Goal: Information Seeking & Learning: Learn about a topic

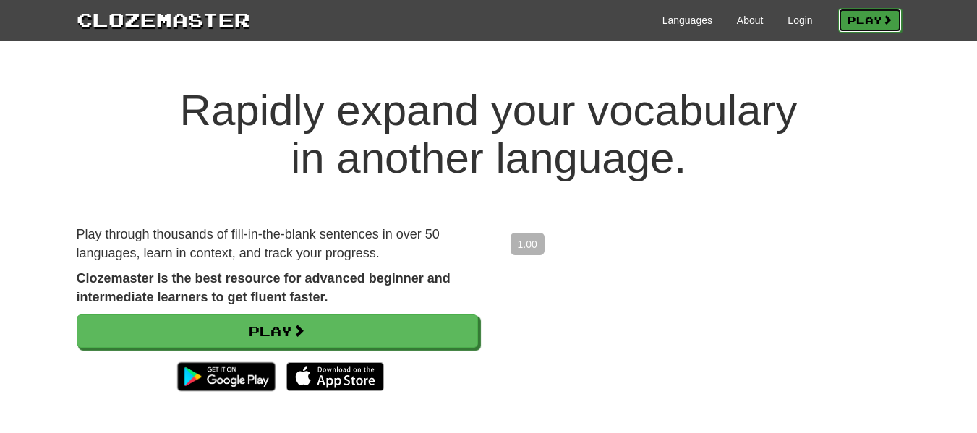
click at [882, 17] on span at bounding box center [887, 19] width 10 height 10
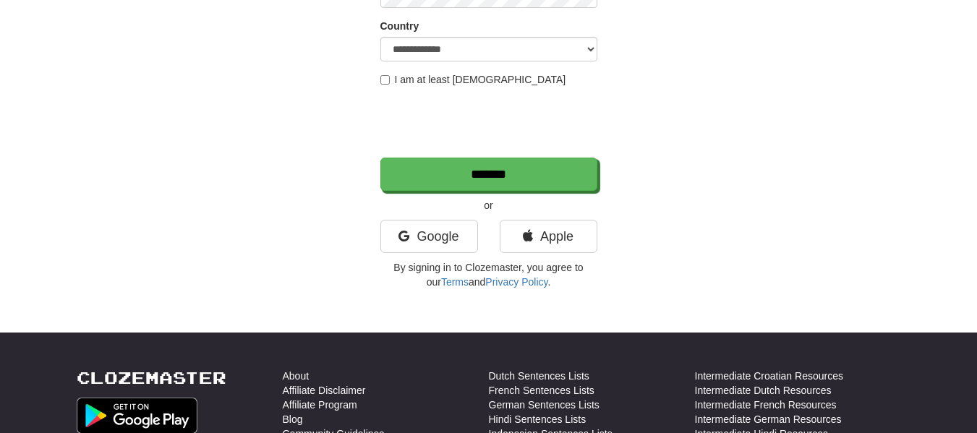
scroll to position [262, 0]
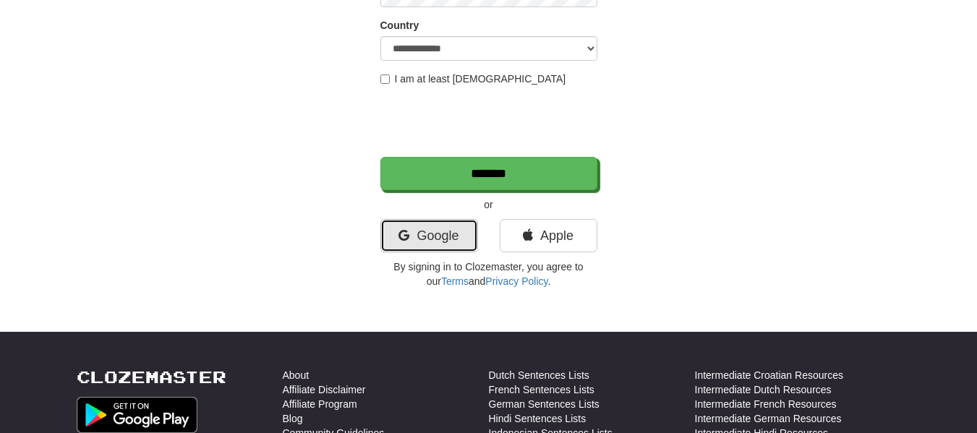
click at [431, 237] on link "Google" at bounding box center [429, 235] width 98 height 33
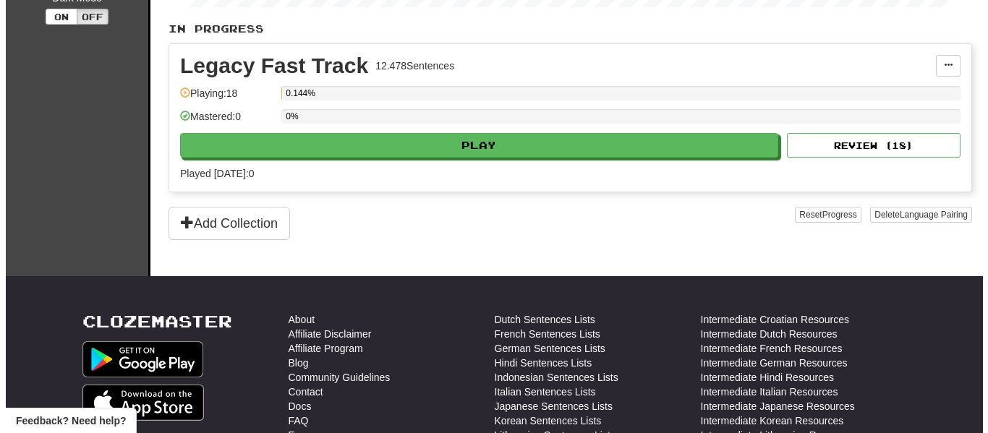
scroll to position [317, 0]
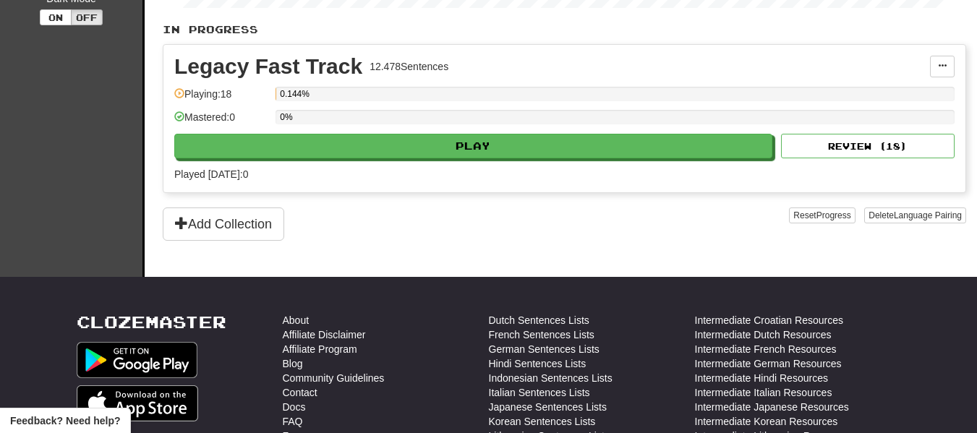
click at [289, 159] on div "Legacy Fast Track 12.478 Sentences Manage Sentences Unpin from Dashboard Playin…" at bounding box center [564, 119] width 802 height 148
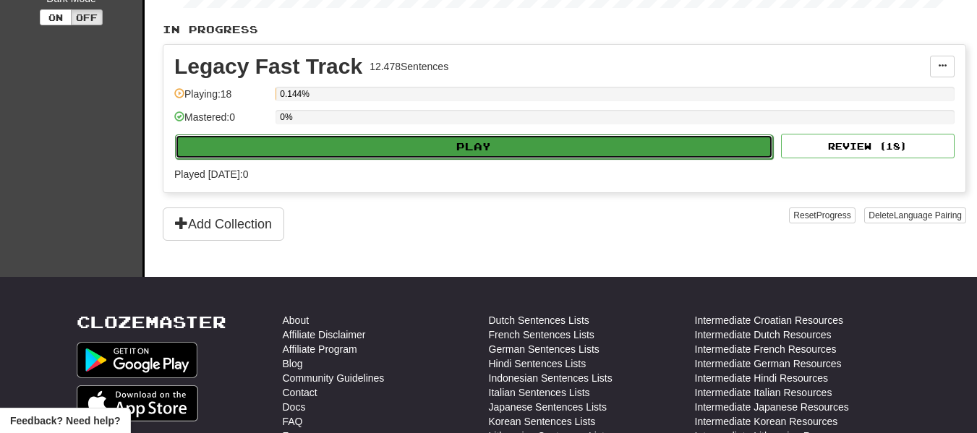
click at [314, 147] on button "Play" at bounding box center [474, 147] width 598 height 25
select select "**"
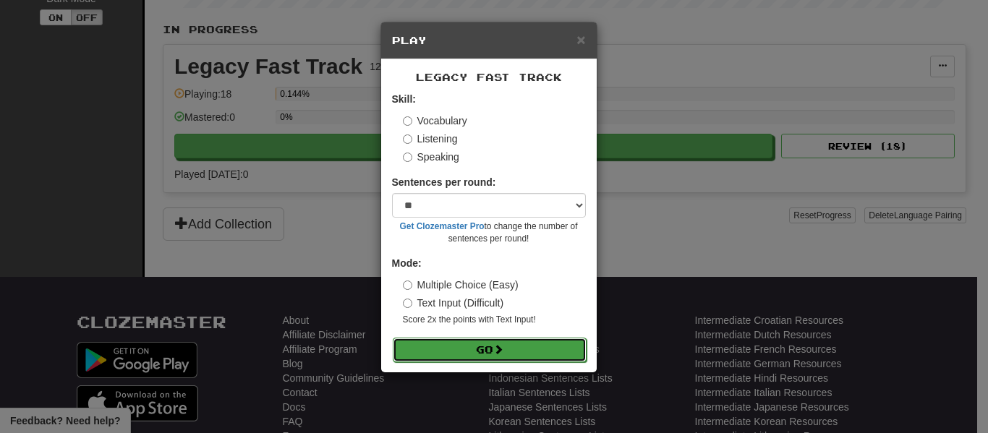
click at [507, 358] on button "Go" at bounding box center [490, 350] width 194 height 25
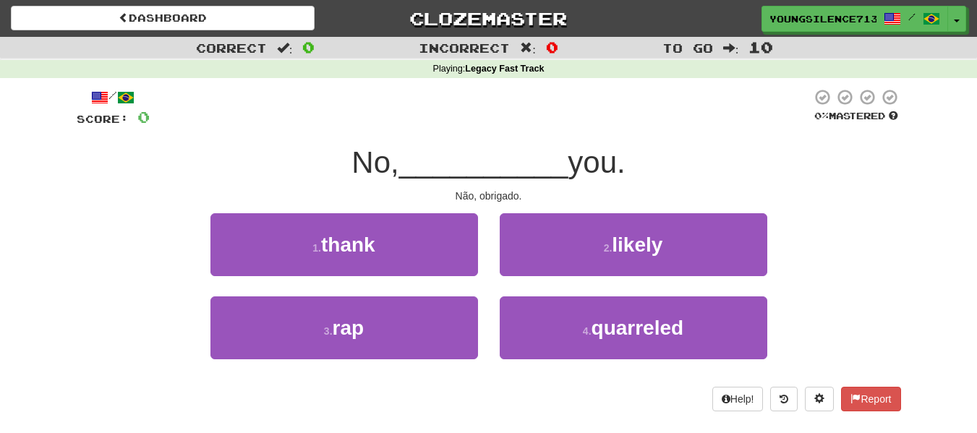
click at [289, 276] on div "1 . thank" at bounding box center [344, 254] width 289 height 83
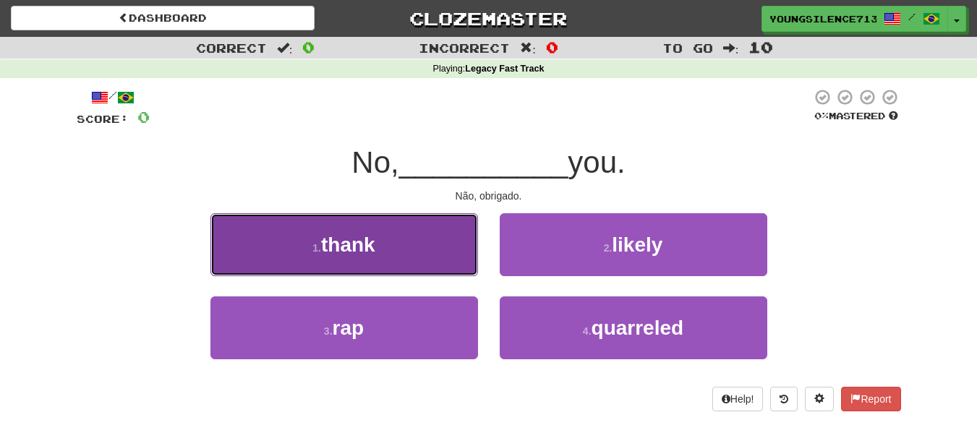
click at [336, 264] on button "1 . thank" at bounding box center [344, 244] width 268 height 63
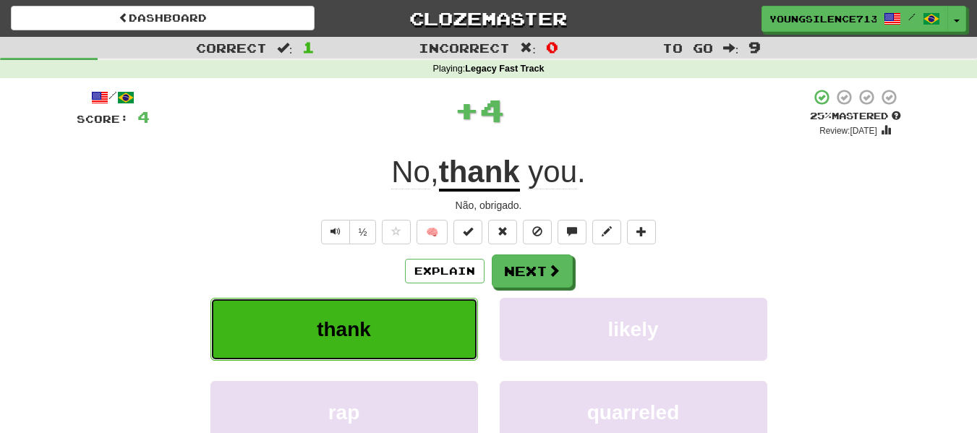
scroll to position [52, 0]
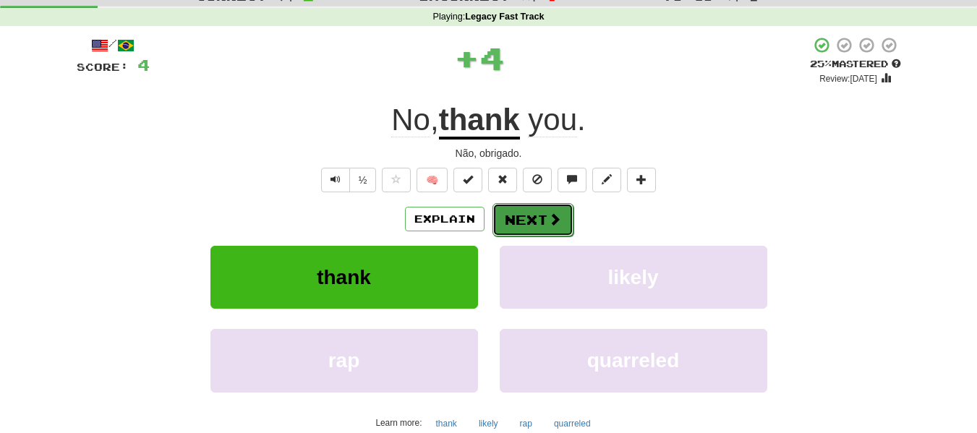
click at [516, 217] on button "Next" at bounding box center [532, 219] width 81 height 33
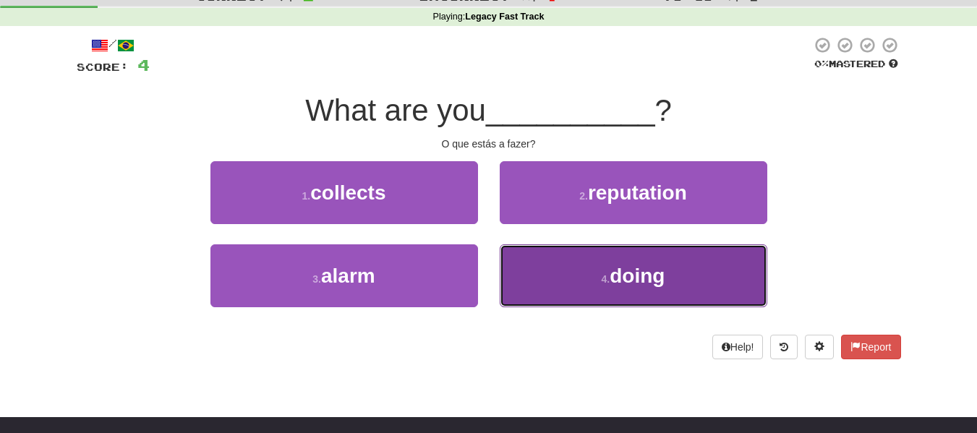
click at [542, 291] on button "4 . doing" at bounding box center [634, 275] width 268 height 63
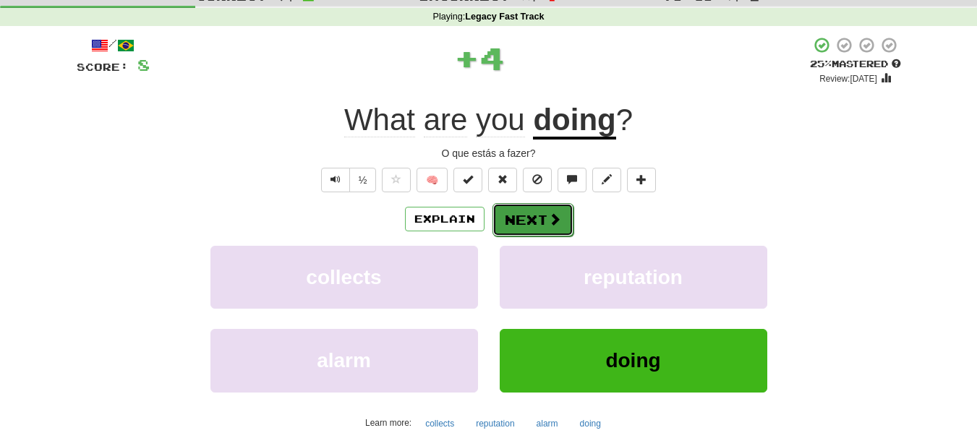
click at [521, 226] on button "Next" at bounding box center [532, 219] width 81 height 33
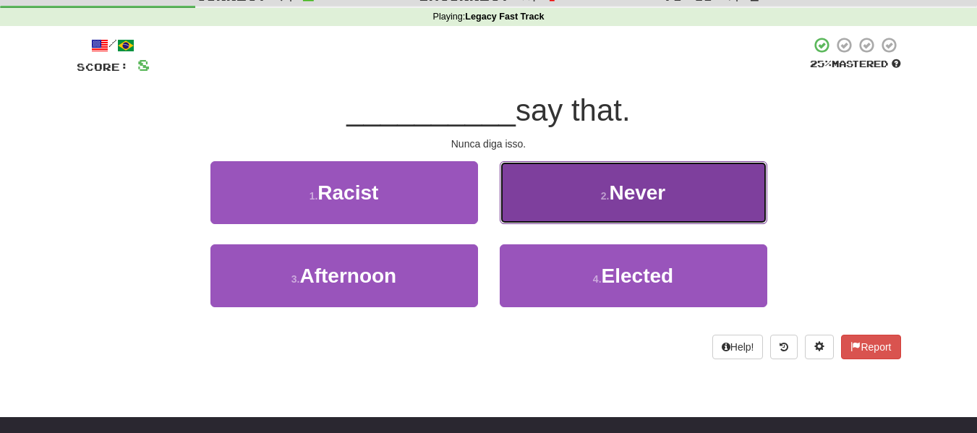
click at [584, 202] on button "2 . Never" at bounding box center [634, 192] width 268 height 63
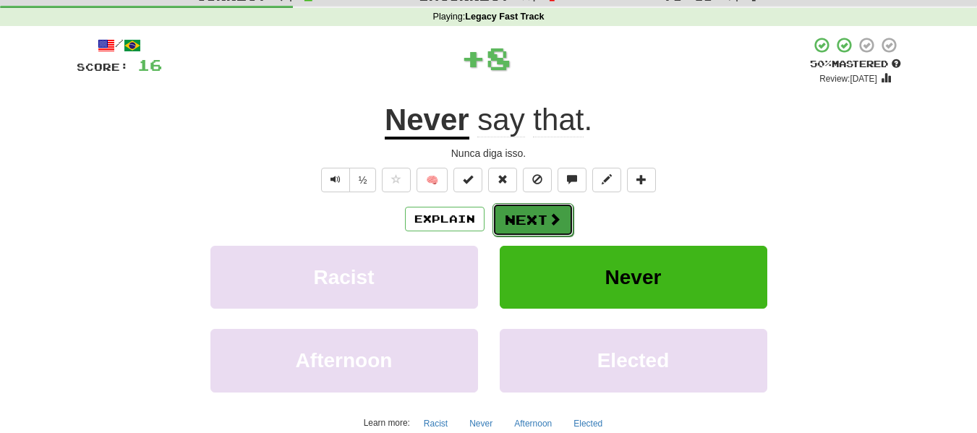
click at [538, 220] on button "Next" at bounding box center [532, 219] width 81 height 33
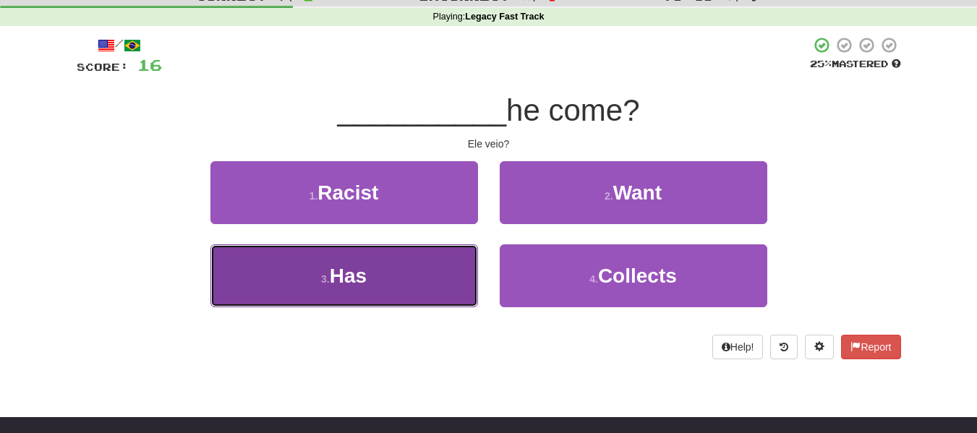
click at [403, 258] on button "3 . Has" at bounding box center [344, 275] width 268 height 63
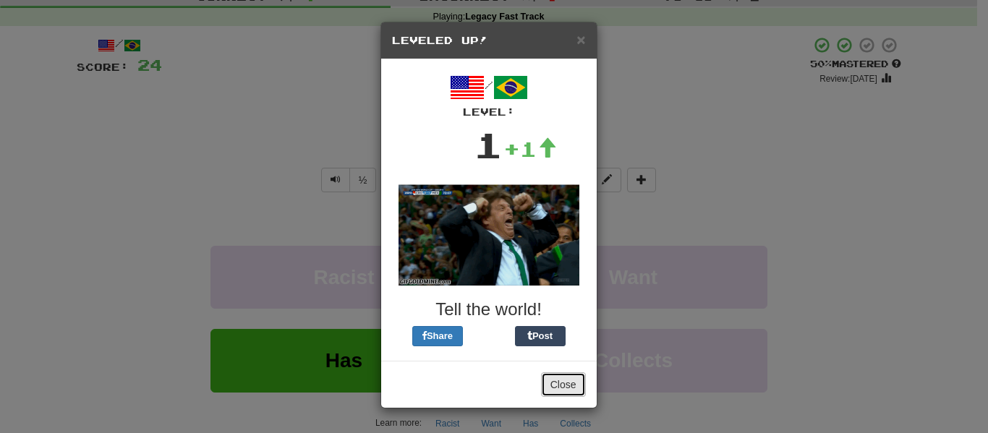
click at [576, 382] on button "Close" at bounding box center [563, 384] width 45 height 25
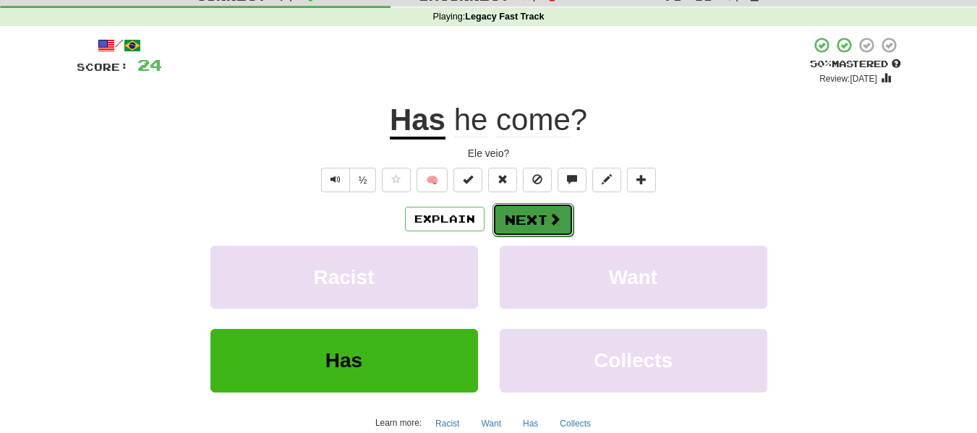
click at [524, 218] on button "Next" at bounding box center [532, 219] width 81 height 33
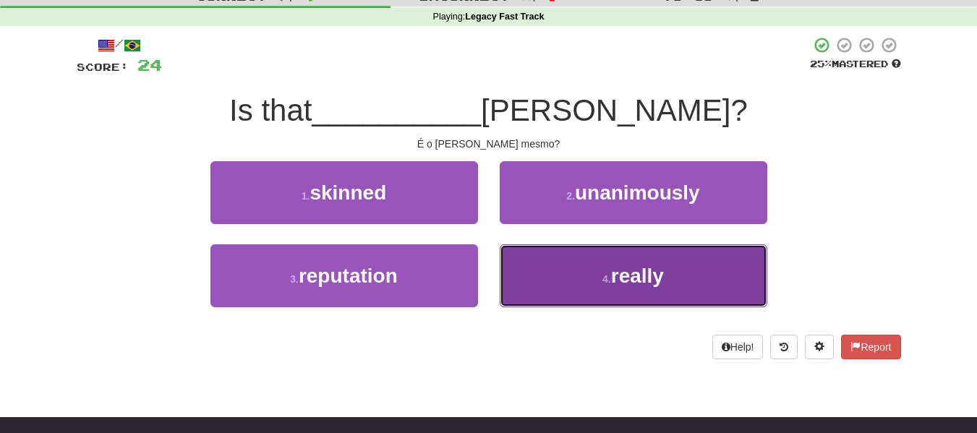
click at [555, 288] on button "4 . really" at bounding box center [634, 275] width 268 height 63
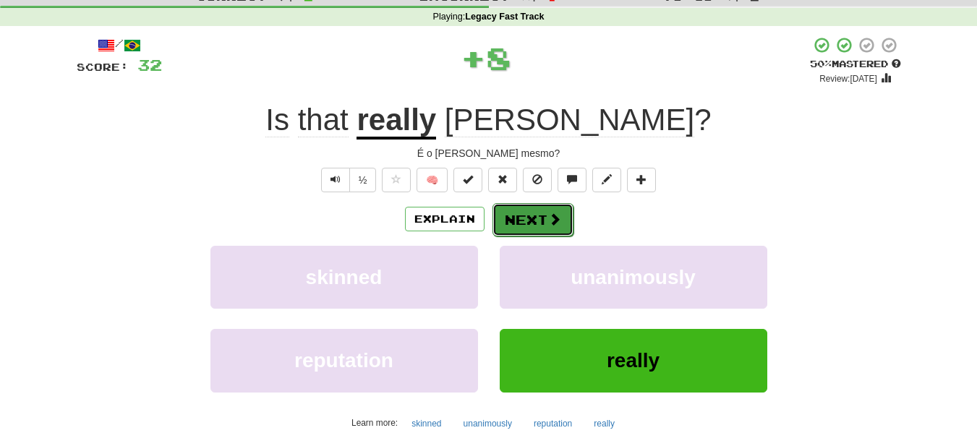
click at [513, 227] on button "Next" at bounding box center [532, 219] width 81 height 33
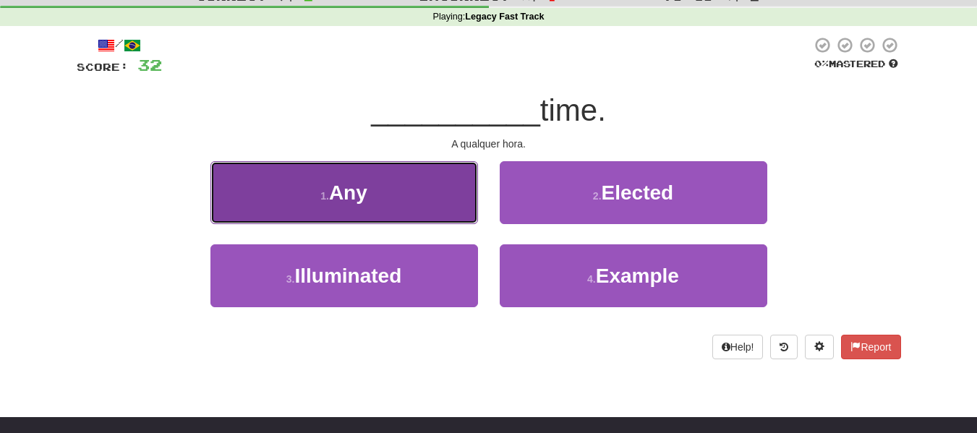
click at [388, 214] on button "1 . Any" at bounding box center [344, 192] width 268 height 63
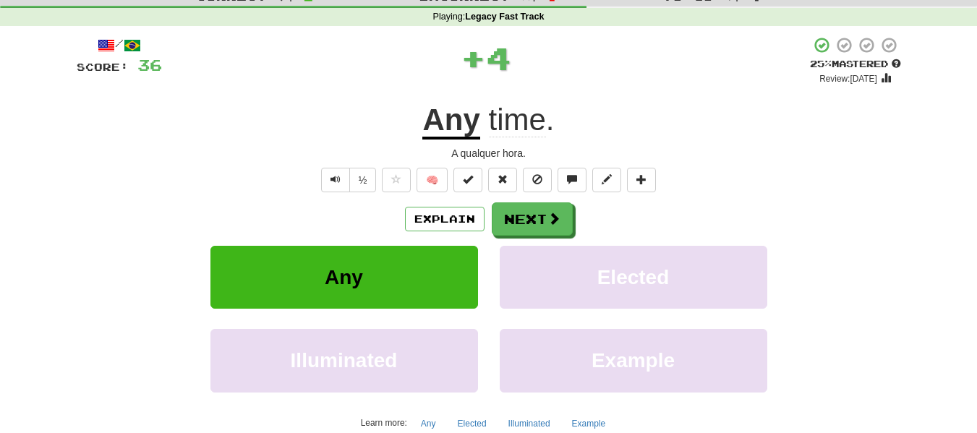
click at [549, 236] on div "Explain Next Any Elected Illuminated Example Learn more: Any Elected Illuminate…" at bounding box center [489, 318] width 824 height 232
click at [531, 221] on button "Next" at bounding box center [532, 219] width 81 height 33
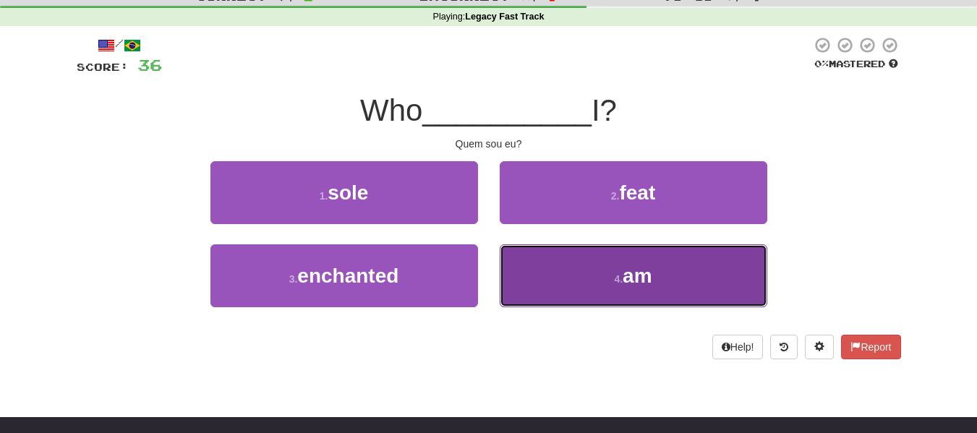
click at [534, 255] on button "4 . am" at bounding box center [634, 275] width 268 height 63
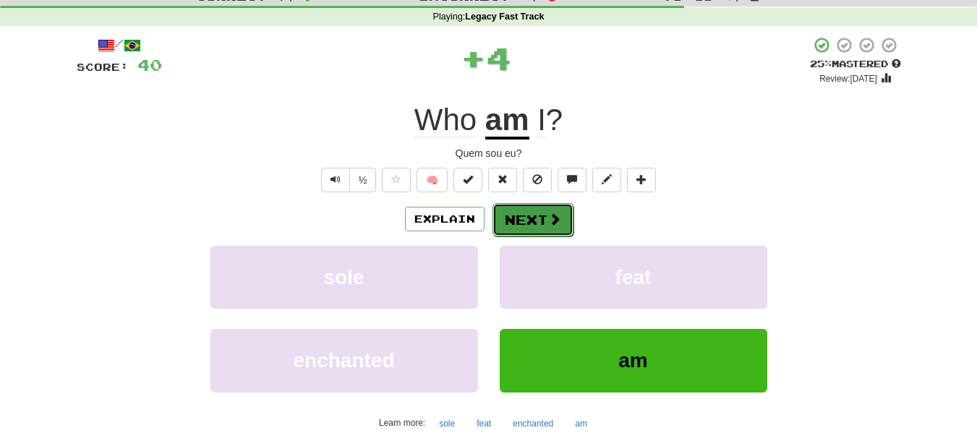
click at [520, 219] on button "Next" at bounding box center [532, 219] width 81 height 33
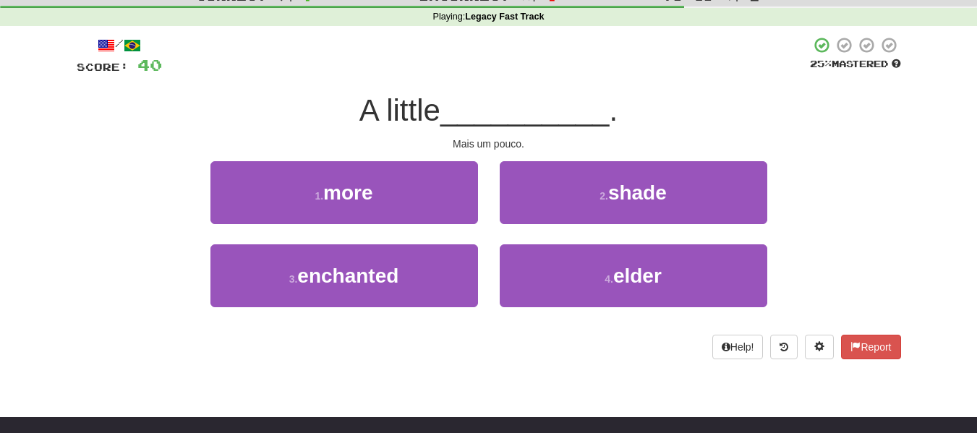
click at [382, 224] on div "1 . more" at bounding box center [344, 202] width 289 height 83
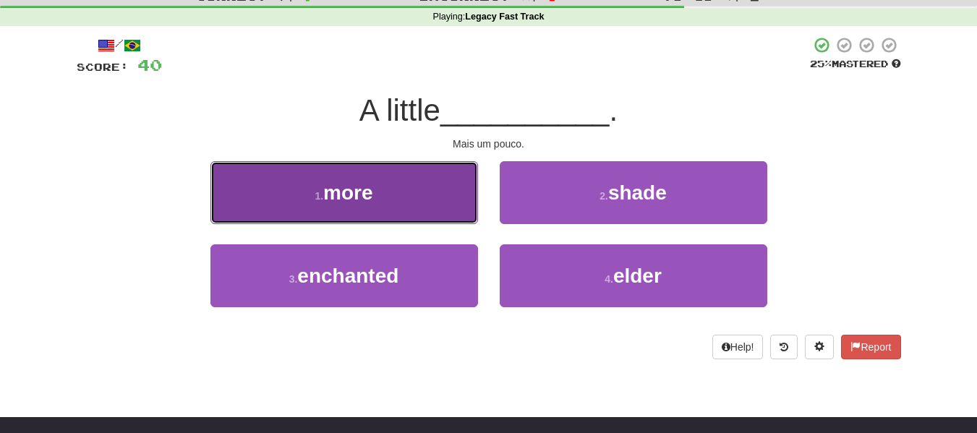
click at [365, 192] on span "more" at bounding box center [347, 193] width 49 height 22
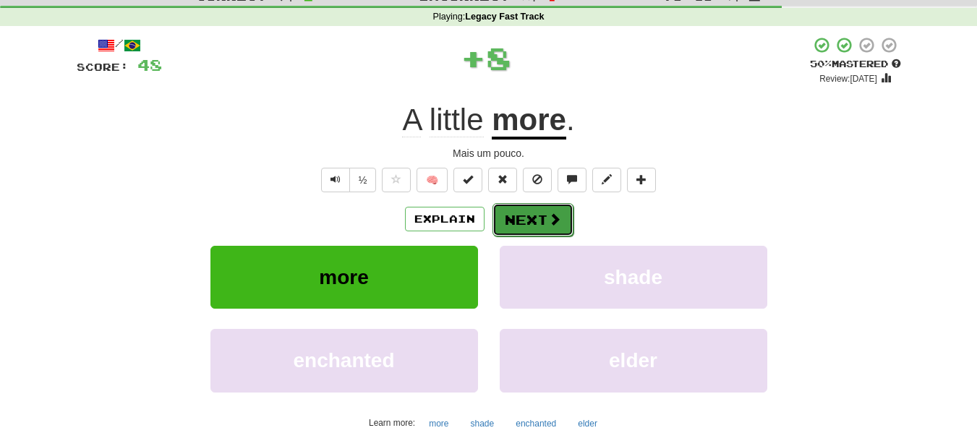
click at [515, 208] on button "Next" at bounding box center [532, 219] width 81 height 33
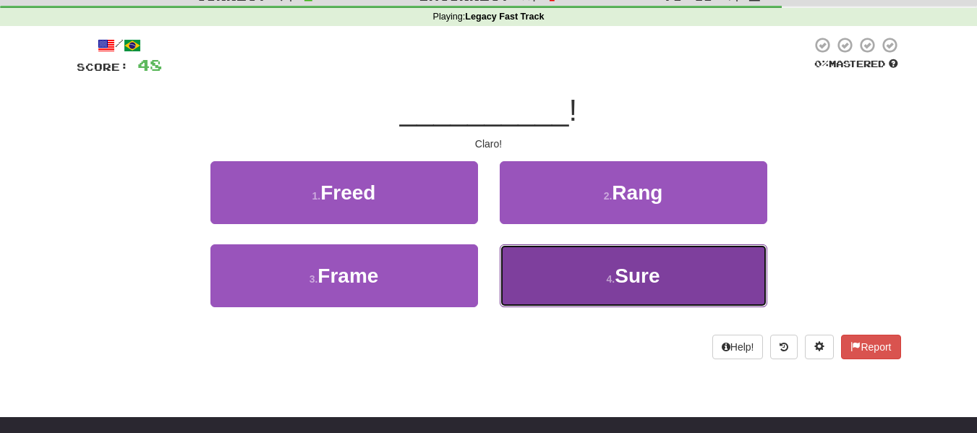
click at [523, 270] on button "4 . Sure" at bounding box center [634, 275] width 268 height 63
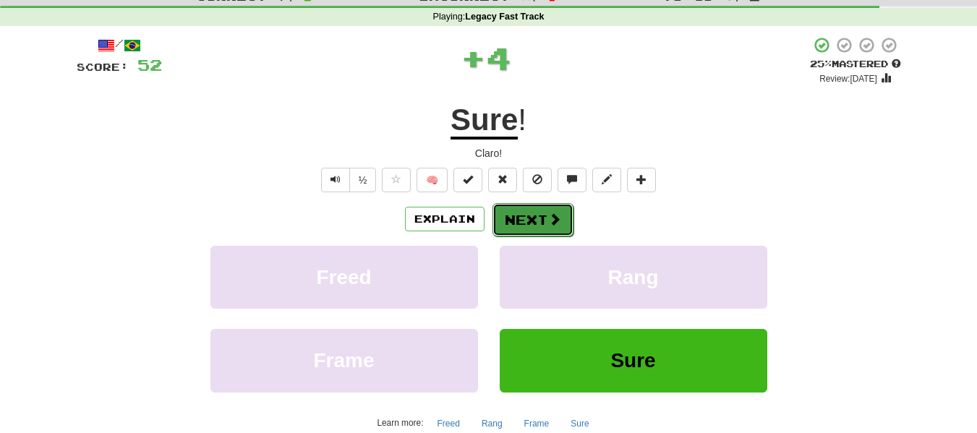
click at [508, 223] on button "Next" at bounding box center [532, 219] width 81 height 33
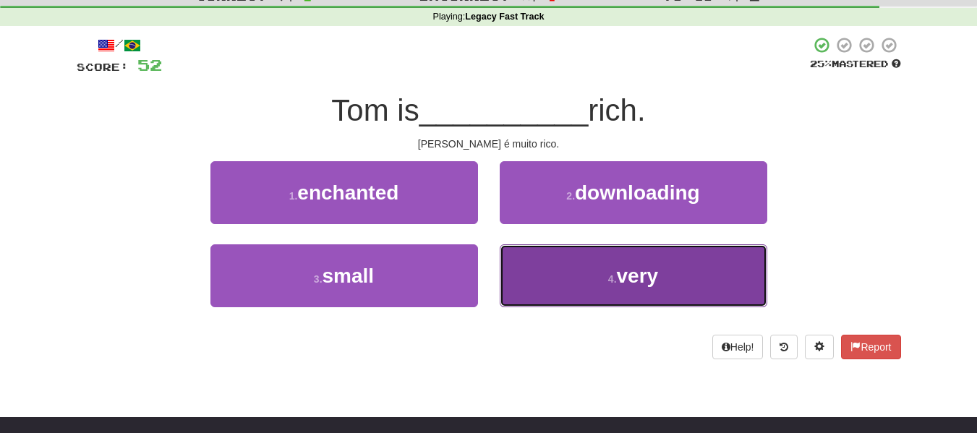
click at [565, 271] on button "4 . very" at bounding box center [634, 275] width 268 height 63
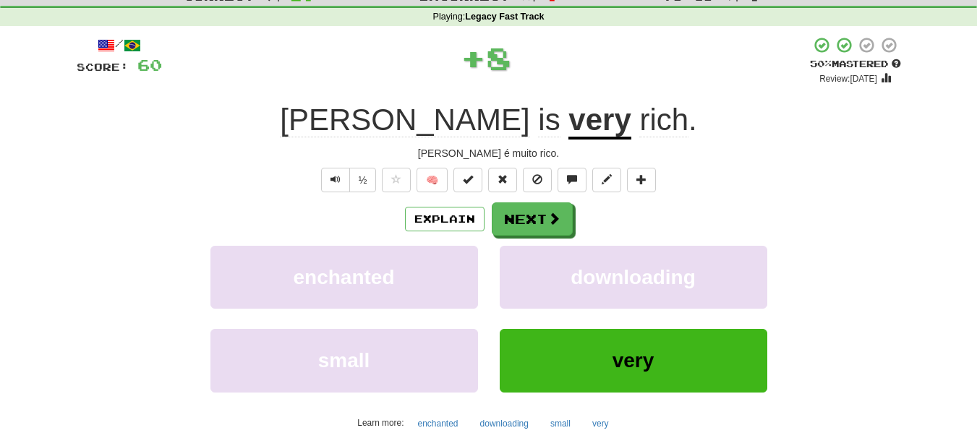
click at [511, 237] on div "Explain Next enchanted downloading small very Learn more: enchanted downloading…" at bounding box center [489, 318] width 824 height 232
click at [511, 224] on button "Next" at bounding box center [532, 219] width 81 height 33
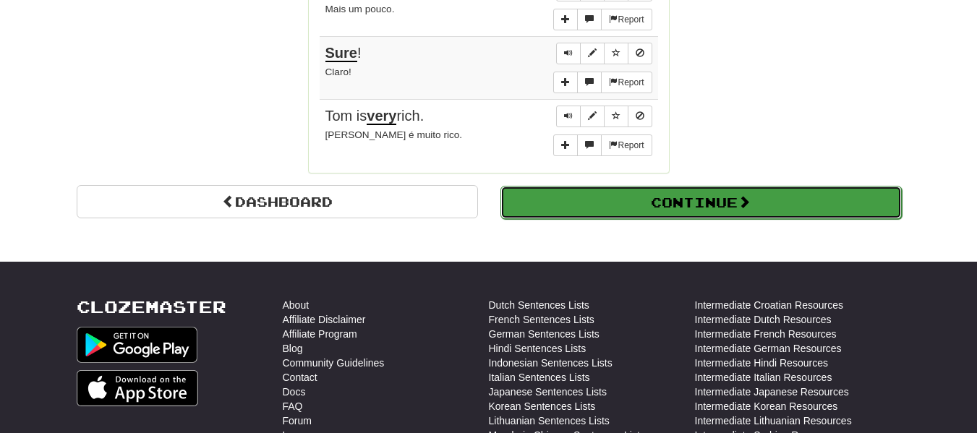
click at [641, 212] on button "Continue" at bounding box center [700, 202] width 401 height 33
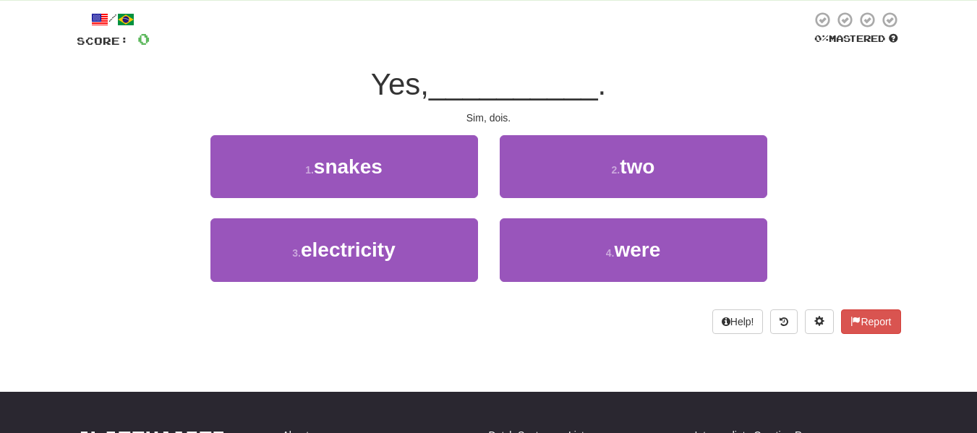
scroll to position [0, 0]
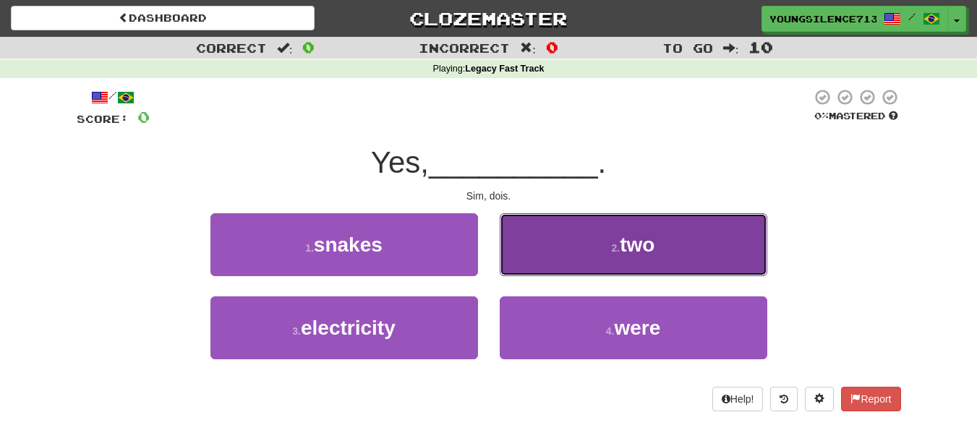
click at [528, 226] on button "2 . two" at bounding box center [634, 244] width 268 height 63
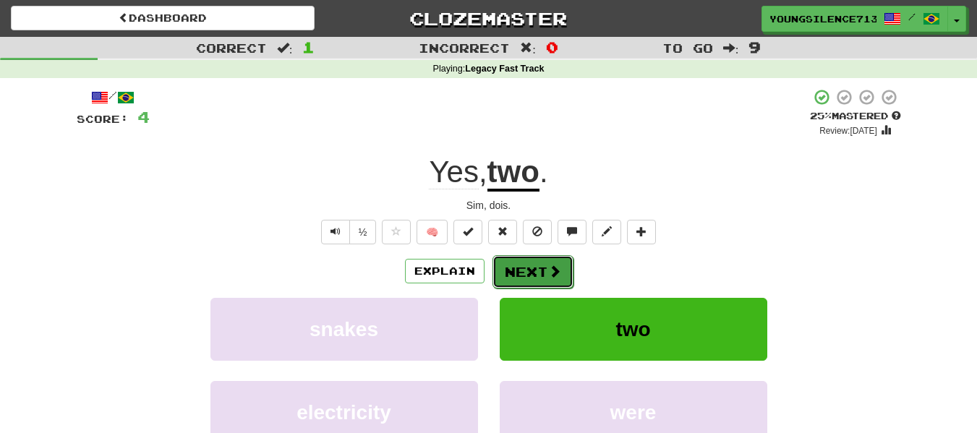
click at [518, 268] on button "Next" at bounding box center [532, 271] width 81 height 33
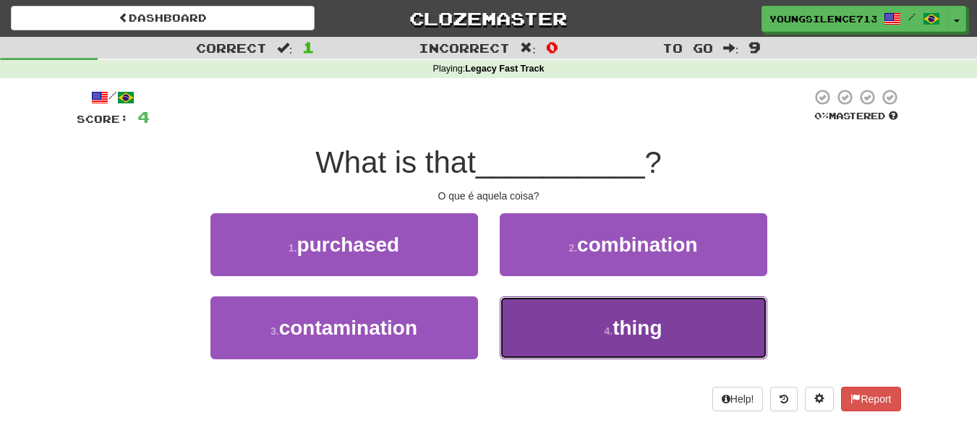
click at [546, 323] on button "4 . thing" at bounding box center [634, 328] width 268 height 63
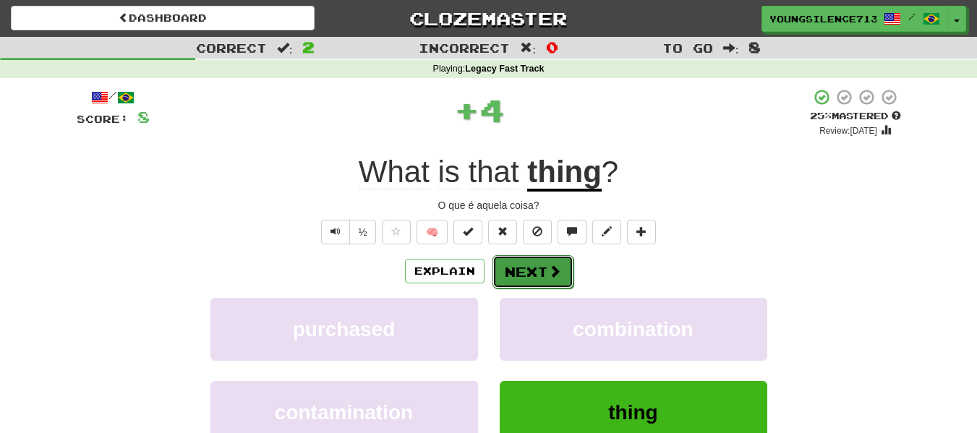
click at [529, 269] on button "Next" at bounding box center [532, 271] width 81 height 33
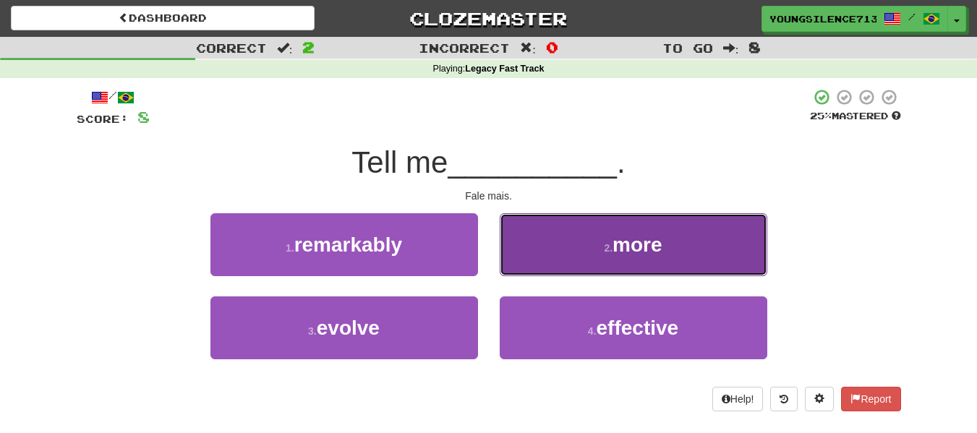
click at [526, 266] on button "2 . more" at bounding box center [634, 244] width 268 height 63
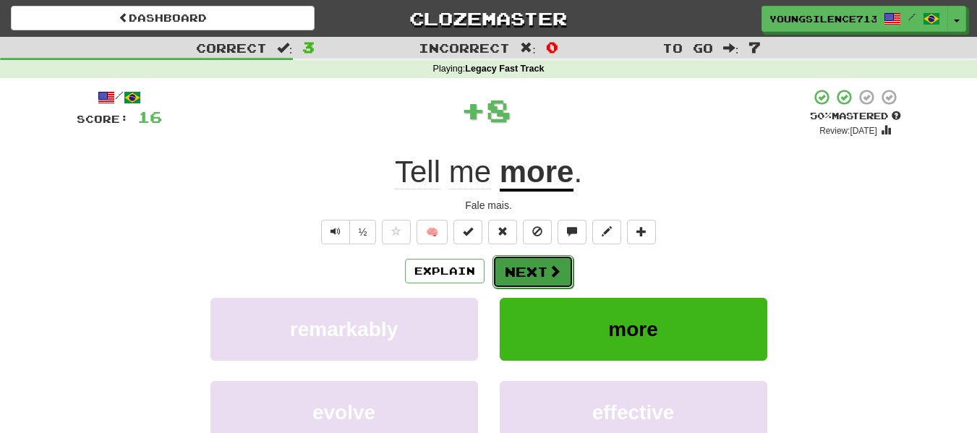
click at [508, 263] on button "Next" at bounding box center [532, 271] width 81 height 33
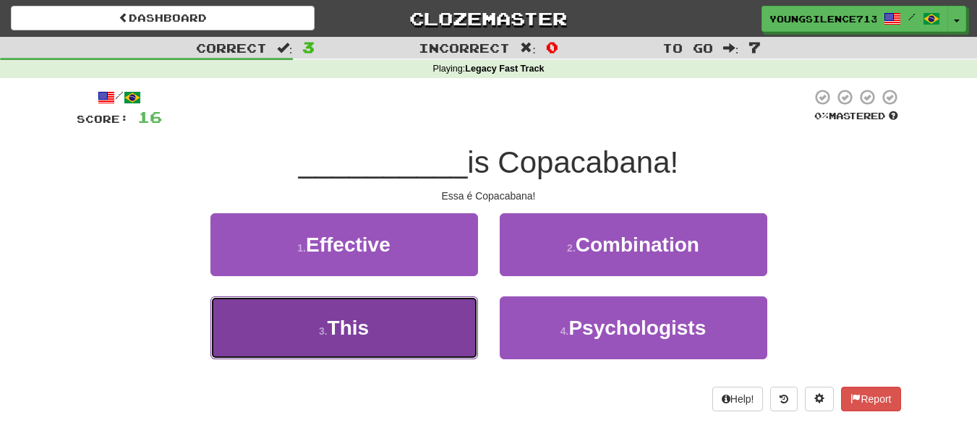
click at [453, 306] on button "3 . This" at bounding box center [344, 328] width 268 height 63
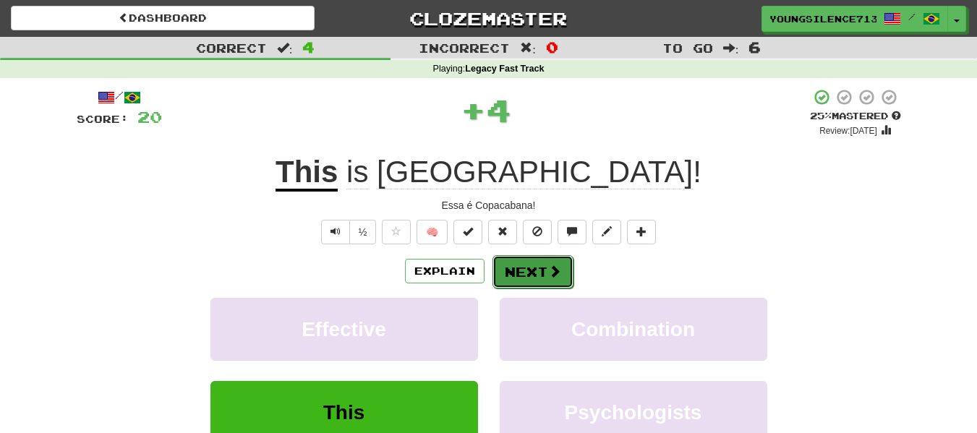
click at [519, 263] on button "Next" at bounding box center [532, 271] width 81 height 33
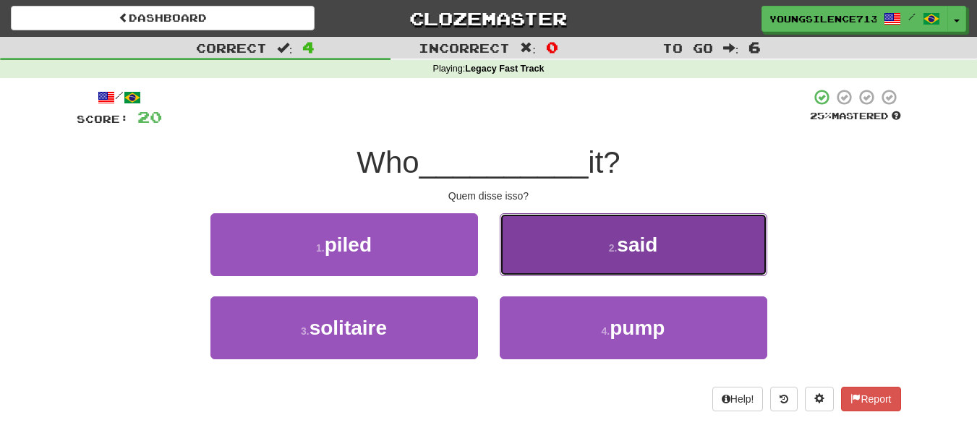
click at [546, 247] on button "2 . said" at bounding box center [634, 244] width 268 height 63
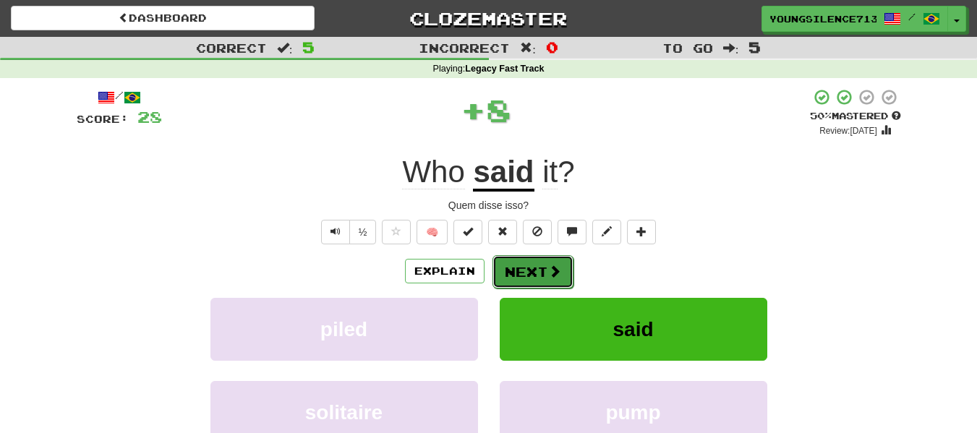
click at [525, 258] on button "Next" at bounding box center [532, 271] width 81 height 33
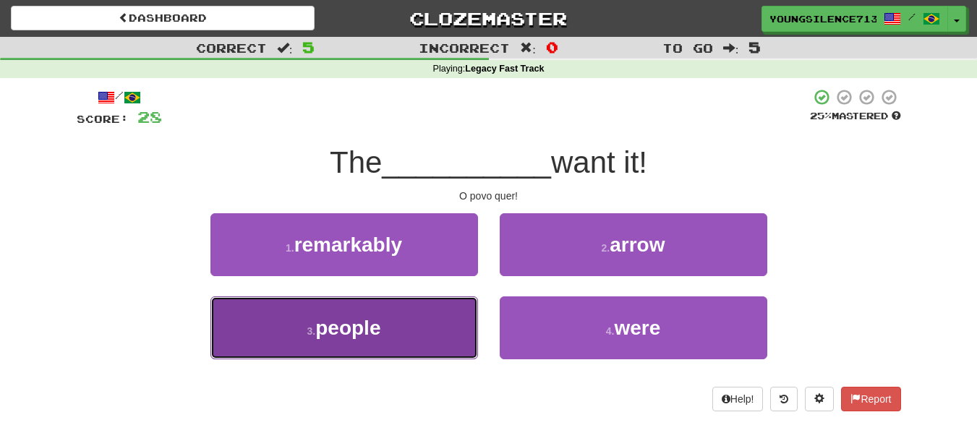
click at [405, 329] on button "3 . people" at bounding box center [344, 328] width 268 height 63
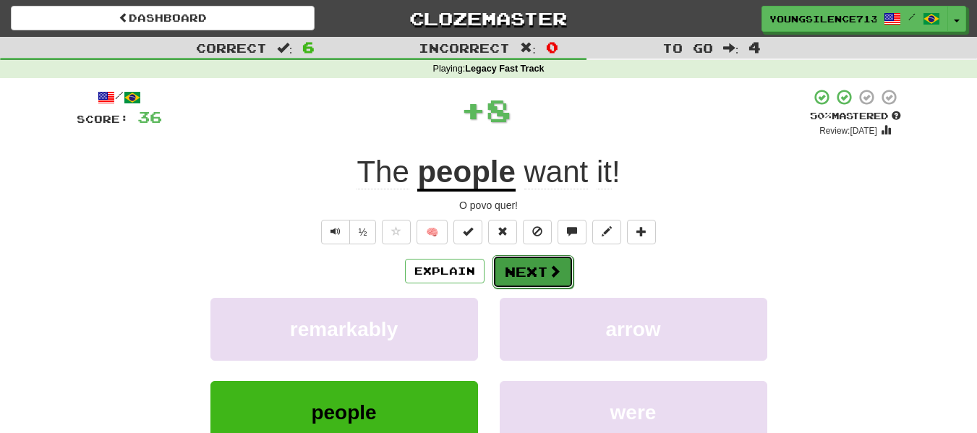
click at [517, 275] on button "Next" at bounding box center [532, 271] width 81 height 33
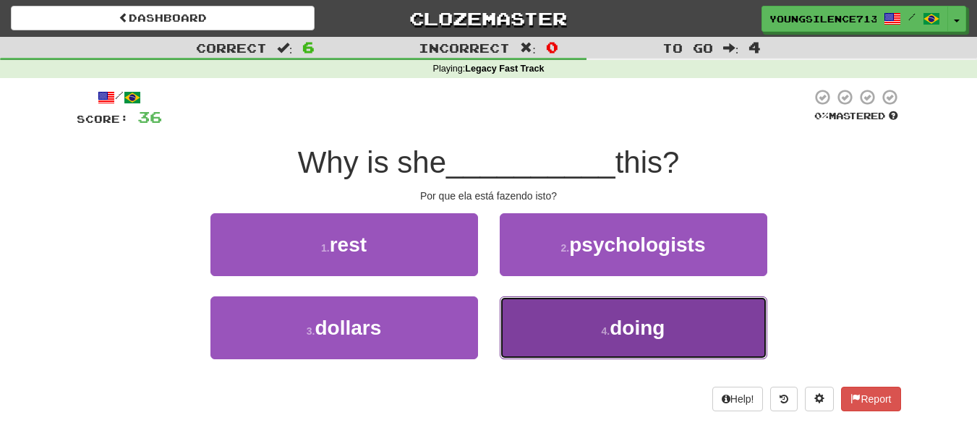
click at [570, 314] on button "4 . doing" at bounding box center [634, 328] width 268 height 63
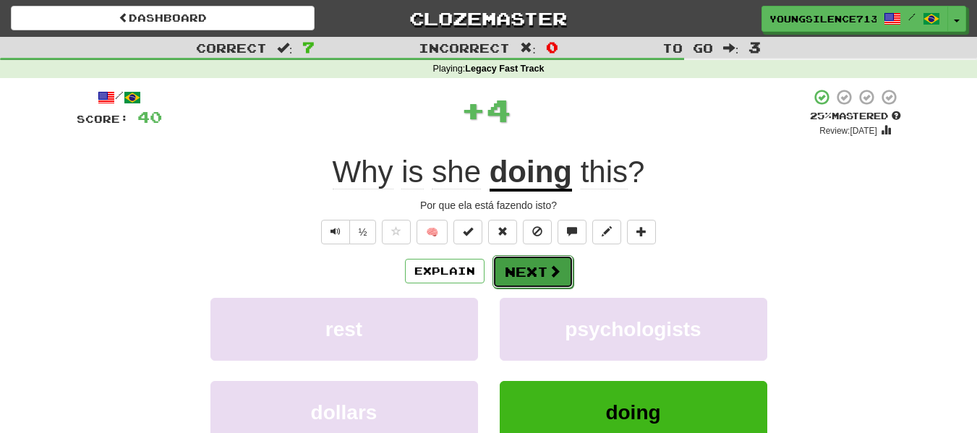
click at [533, 286] on button "Next" at bounding box center [532, 271] width 81 height 33
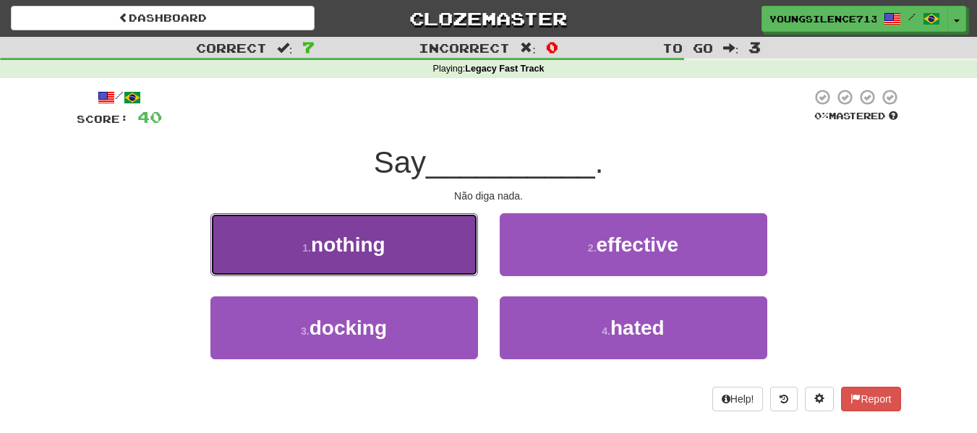
click at [418, 240] on button "1 . nothing" at bounding box center [344, 244] width 268 height 63
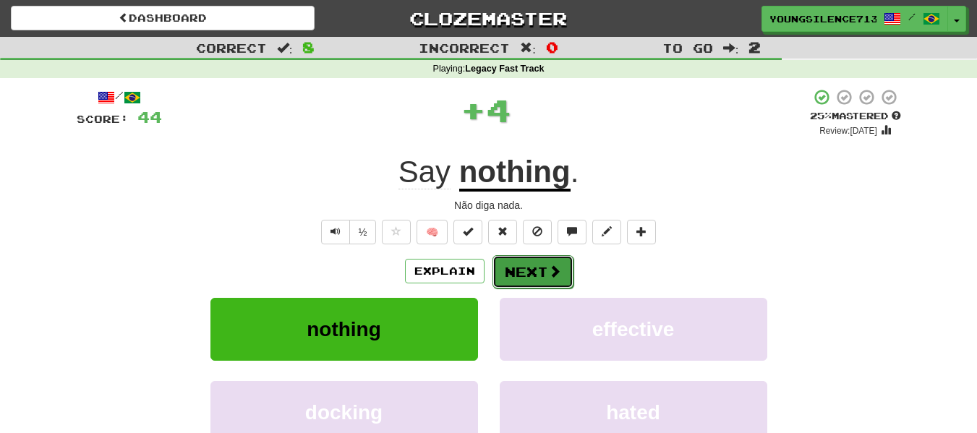
click at [521, 260] on button "Next" at bounding box center [532, 271] width 81 height 33
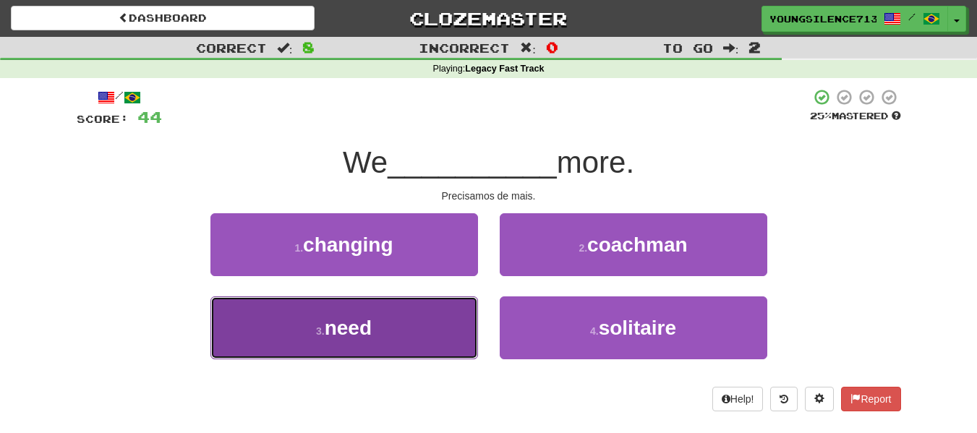
click at [454, 331] on button "3 . need" at bounding box center [344, 328] width 268 height 63
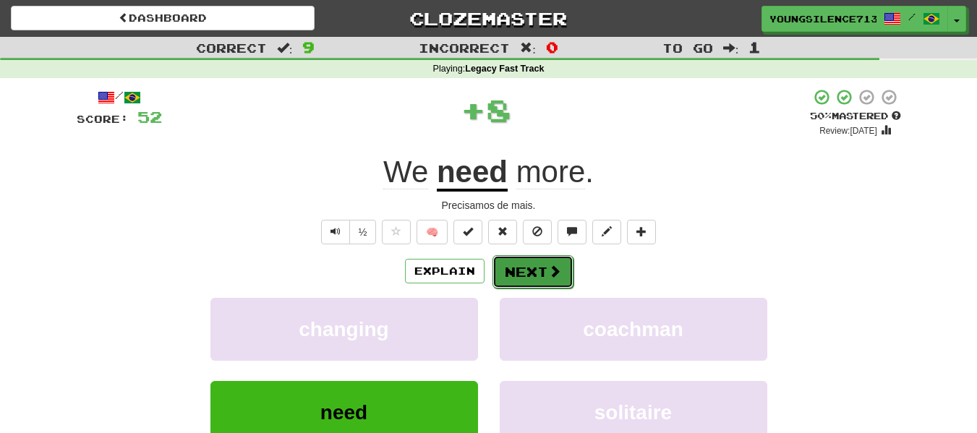
click at [518, 286] on button "Next" at bounding box center [532, 271] width 81 height 33
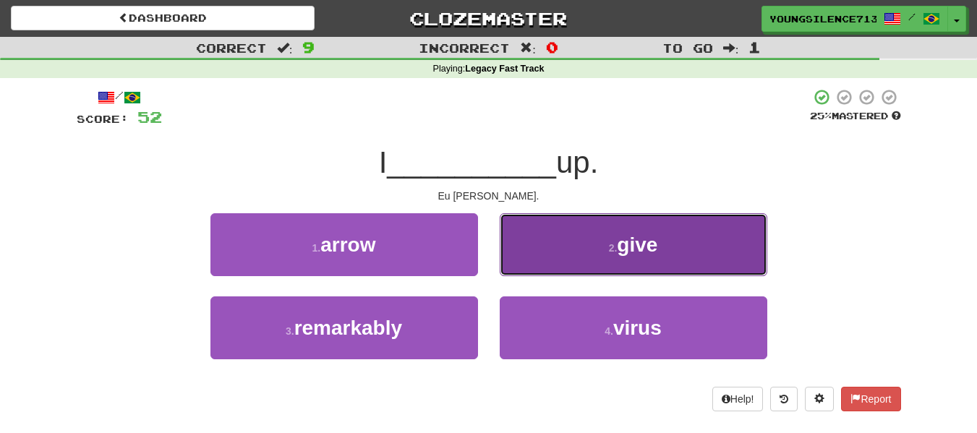
click at [549, 259] on button "2 . give" at bounding box center [634, 244] width 268 height 63
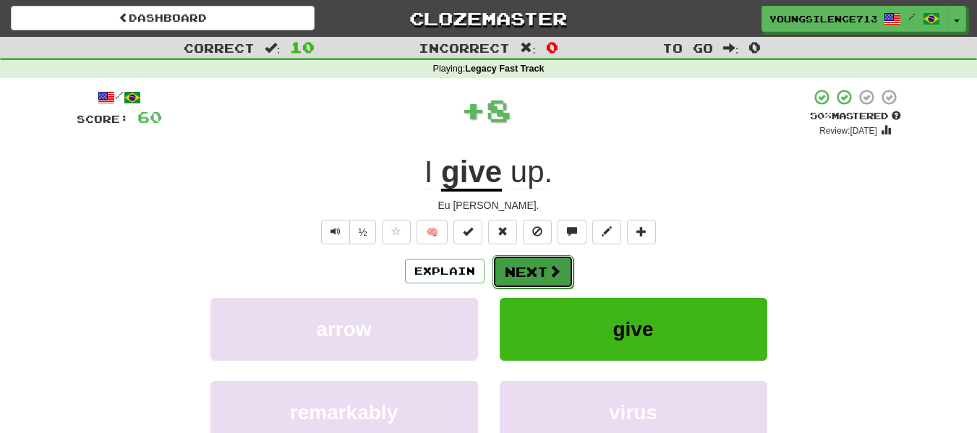
click at [506, 264] on button "Next" at bounding box center [532, 271] width 81 height 33
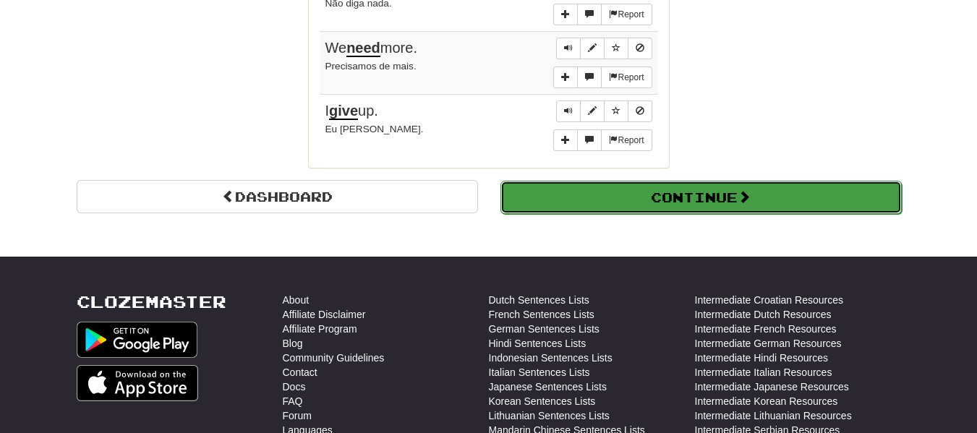
click at [659, 188] on button "Continue" at bounding box center [700, 197] width 401 height 33
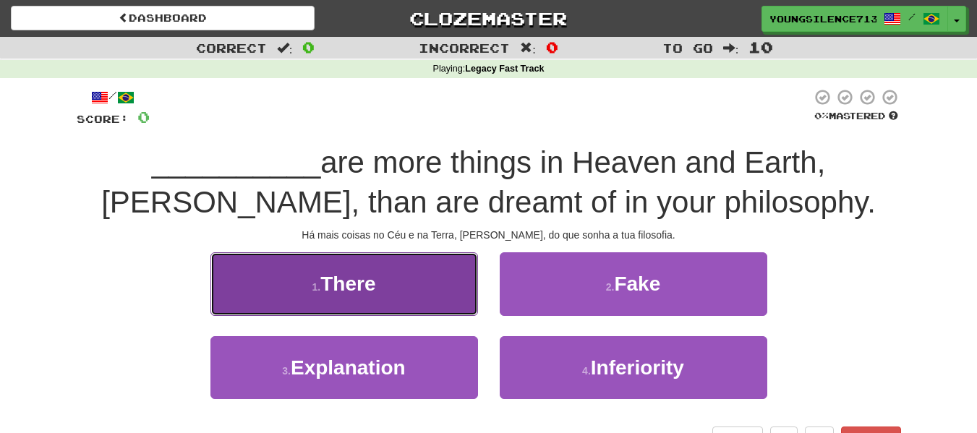
click at [310, 291] on button "1 . There" at bounding box center [344, 283] width 268 height 63
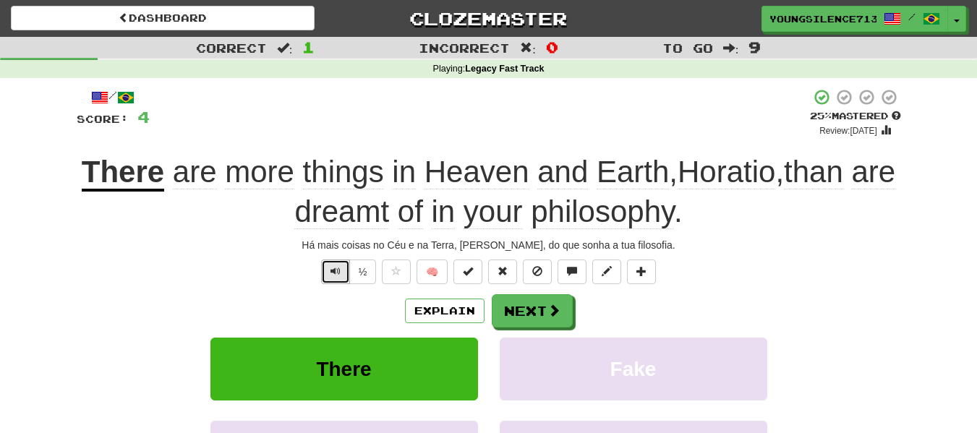
click at [327, 276] on button "Text-to-speech controls" at bounding box center [335, 272] width 29 height 25
click at [521, 304] on button "Next" at bounding box center [532, 311] width 81 height 33
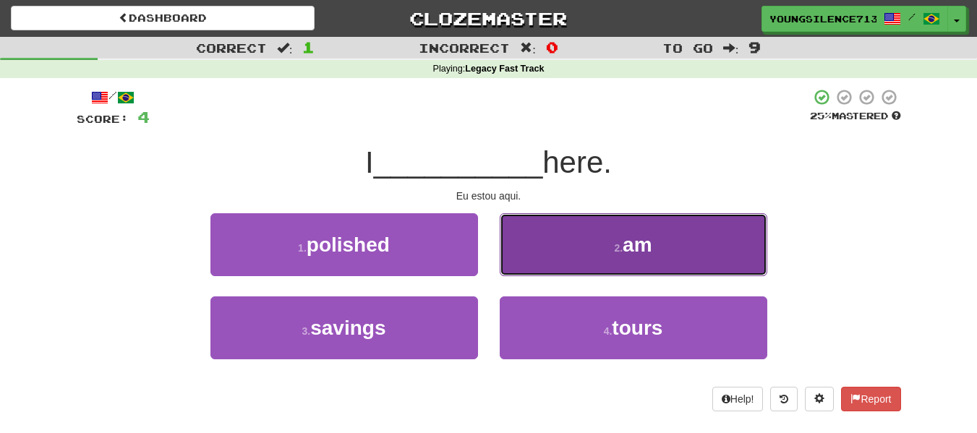
drag, startPoint x: 554, startPoint y: 253, endPoint x: 534, endPoint y: 255, distance: 19.6
click at [534, 255] on button "2 . am" at bounding box center [634, 244] width 268 height 63
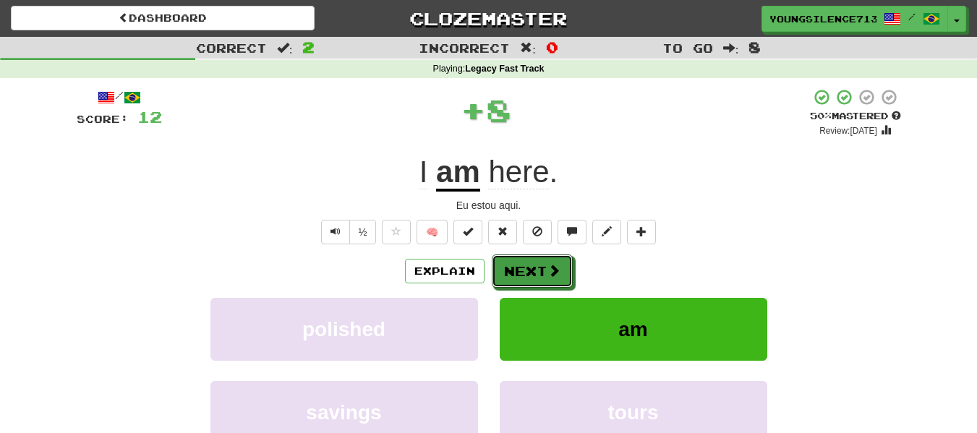
click at [534, 255] on button "Next" at bounding box center [532, 271] width 81 height 33
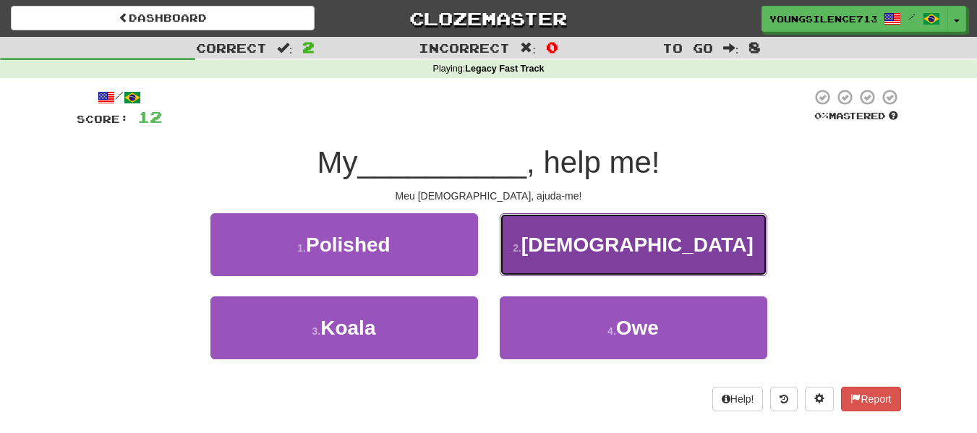
click at [545, 256] on button "2 . God" at bounding box center [634, 244] width 268 height 63
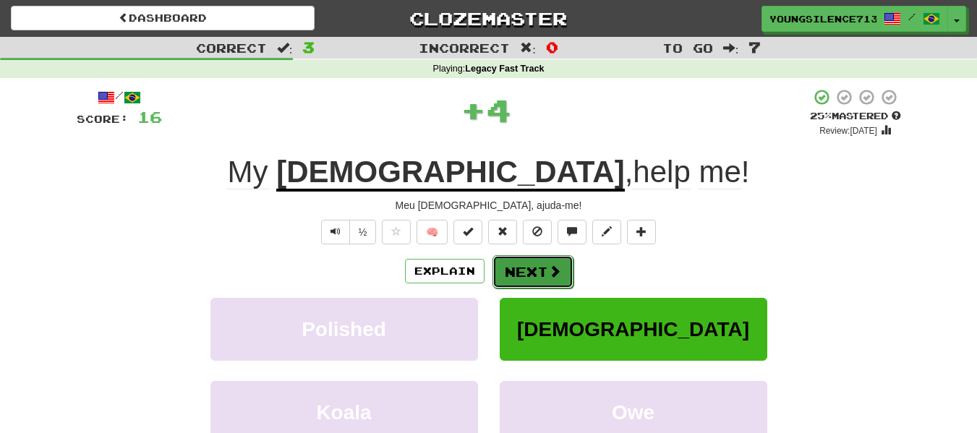
click at [515, 276] on button "Next" at bounding box center [532, 271] width 81 height 33
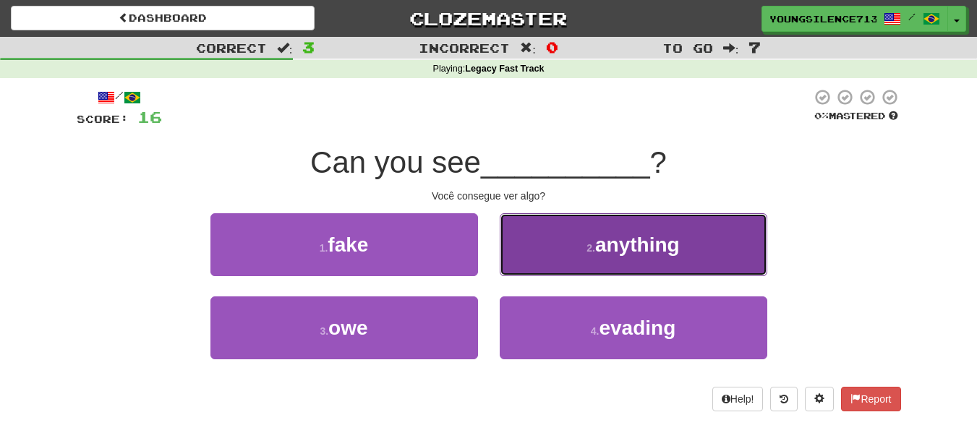
click at [560, 255] on button "2 . anything" at bounding box center [634, 244] width 268 height 63
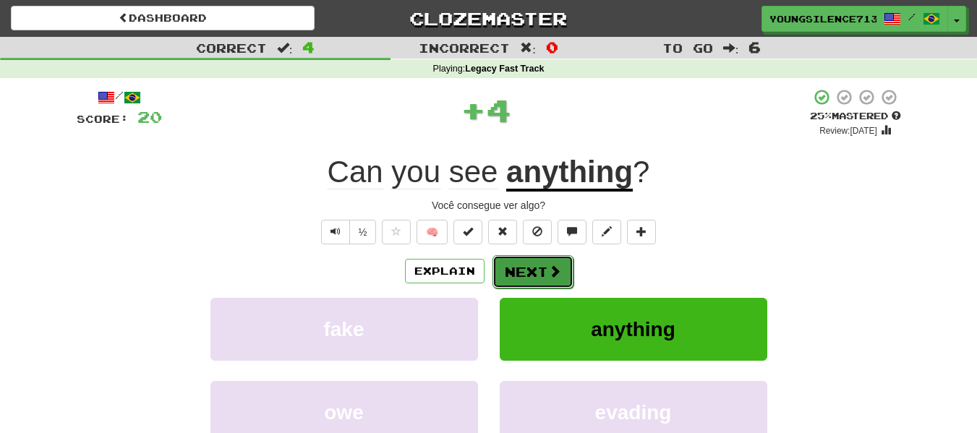
click at [559, 270] on span at bounding box center [554, 271] width 13 height 13
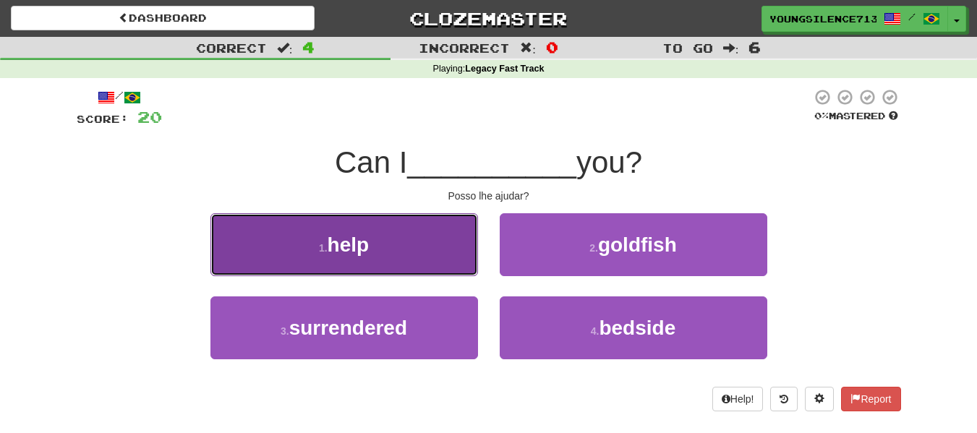
drag, startPoint x: 426, startPoint y: 258, endPoint x: 398, endPoint y: 262, distance: 27.7
click at [398, 262] on button "1 . help" at bounding box center [344, 244] width 268 height 63
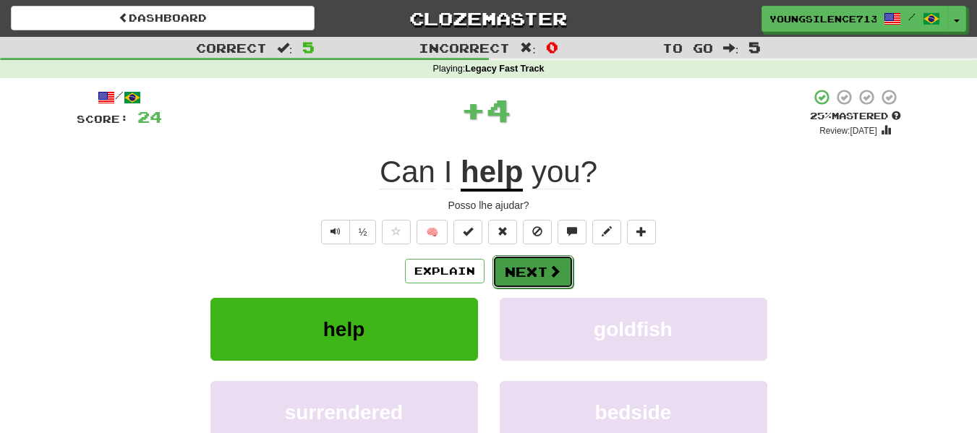
click at [506, 276] on button "Next" at bounding box center [532, 271] width 81 height 33
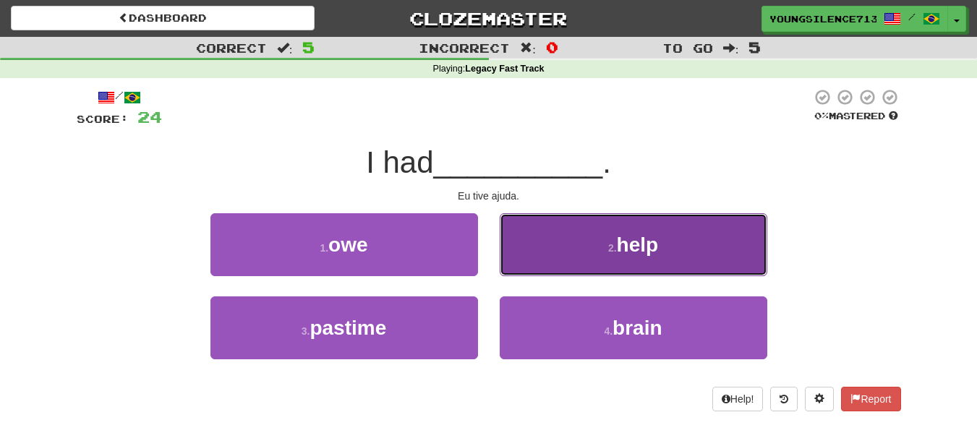
click at [540, 271] on button "2 . help" at bounding box center [634, 244] width 268 height 63
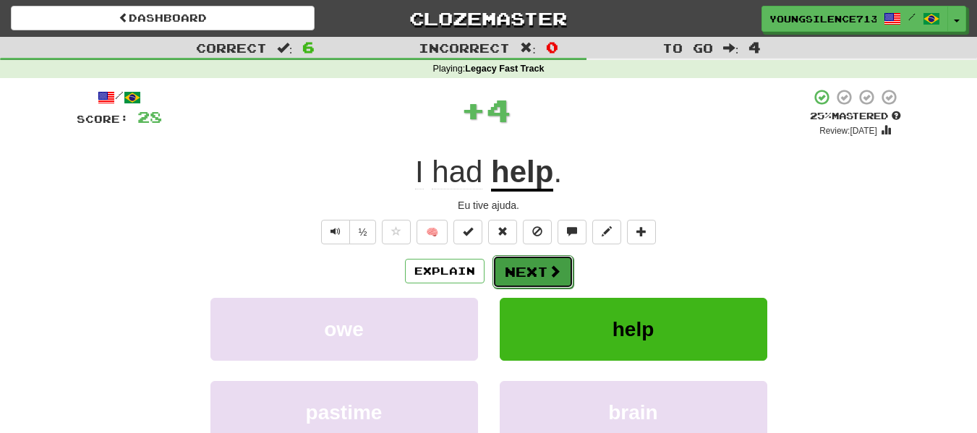
click at [523, 272] on button "Next" at bounding box center [532, 271] width 81 height 33
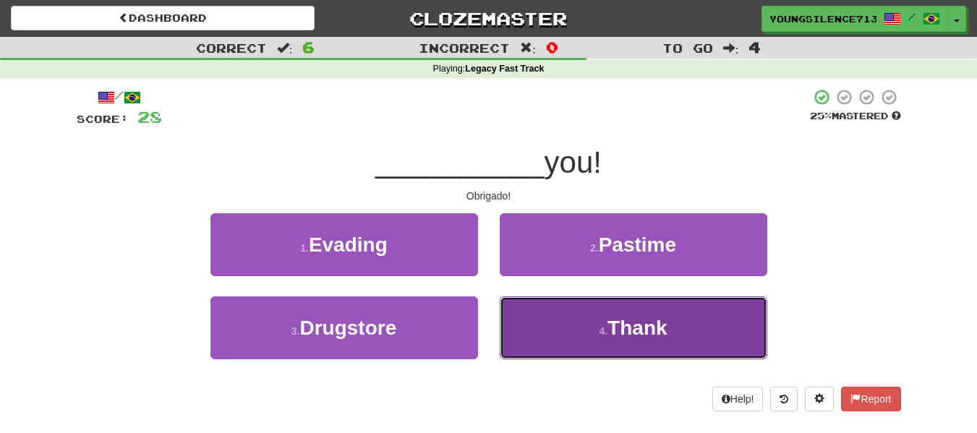
click at [521, 298] on button "4 . Thank" at bounding box center [634, 328] width 268 height 63
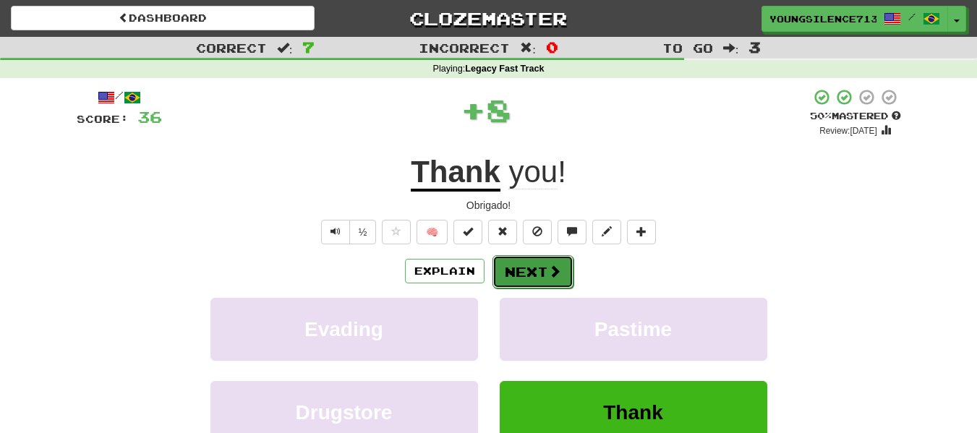
click at [525, 278] on button "Next" at bounding box center [532, 271] width 81 height 33
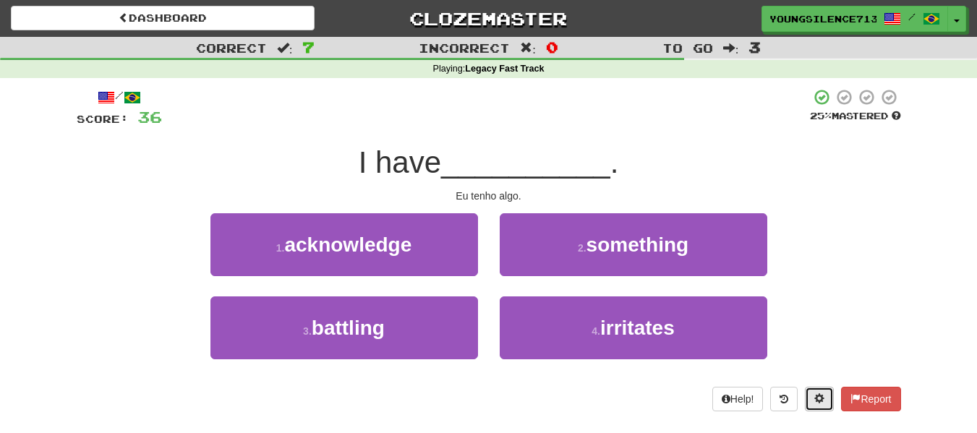
click at [825, 401] on button at bounding box center [819, 399] width 29 height 25
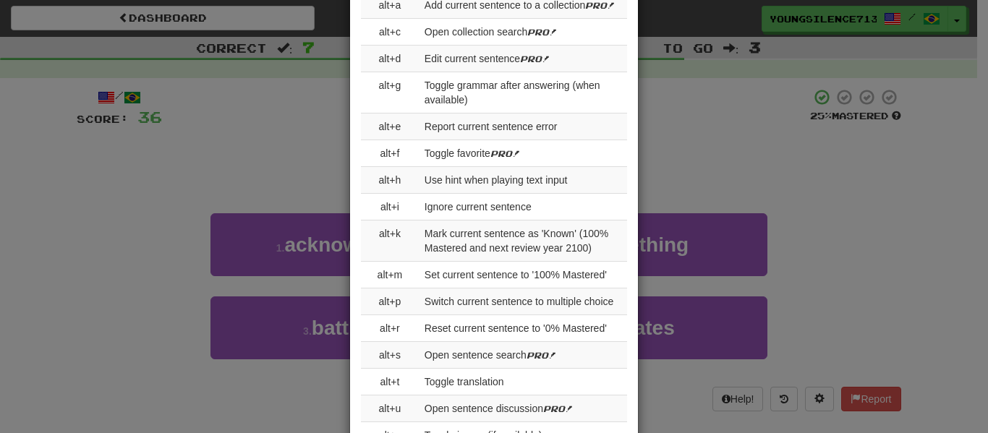
scroll to position [1699, 0]
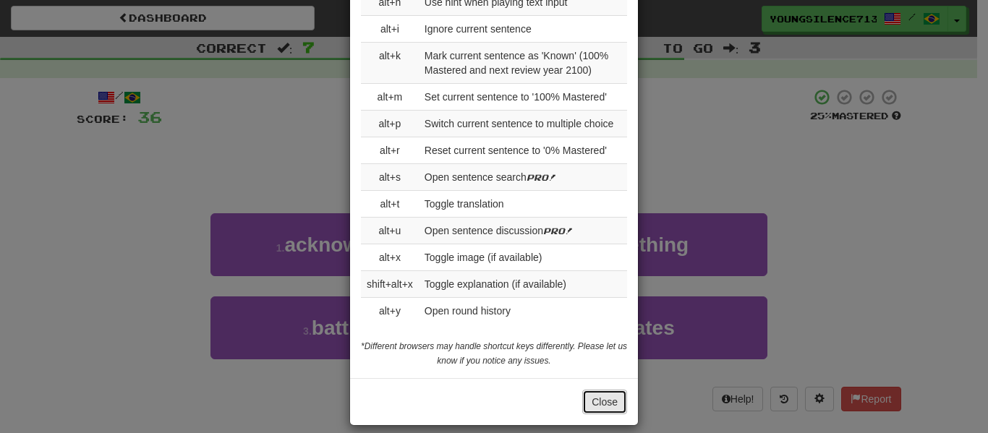
click at [601, 395] on button "Close" at bounding box center [604, 402] width 45 height 25
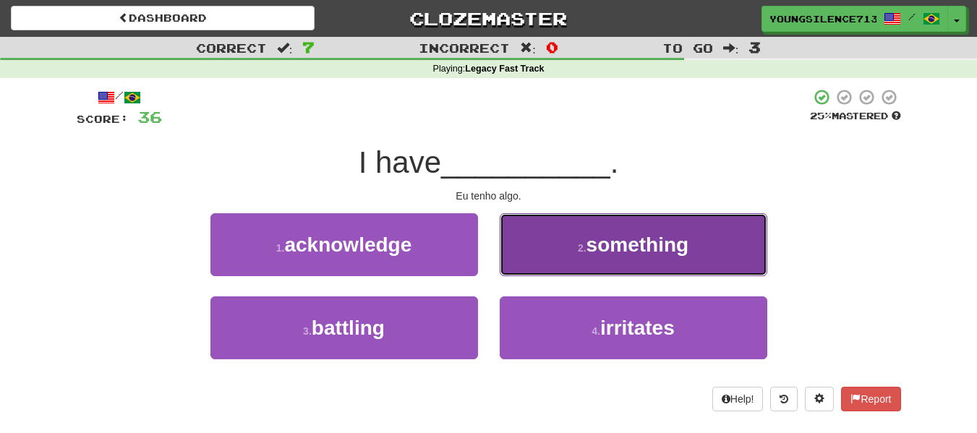
click at [567, 242] on button "2 . something" at bounding box center [634, 244] width 268 height 63
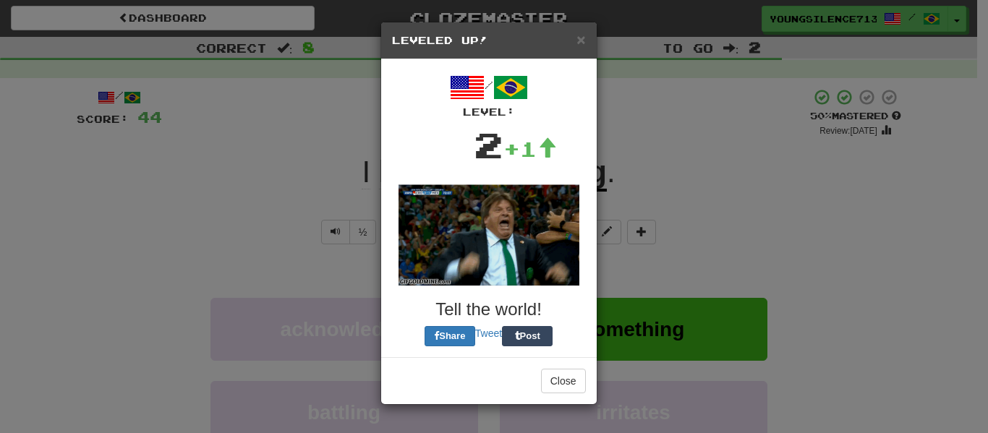
click at [536, 260] on div "/ Level: 2 +1 Tell the world! Share Tweet Post" at bounding box center [489, 208] width 194 height 276
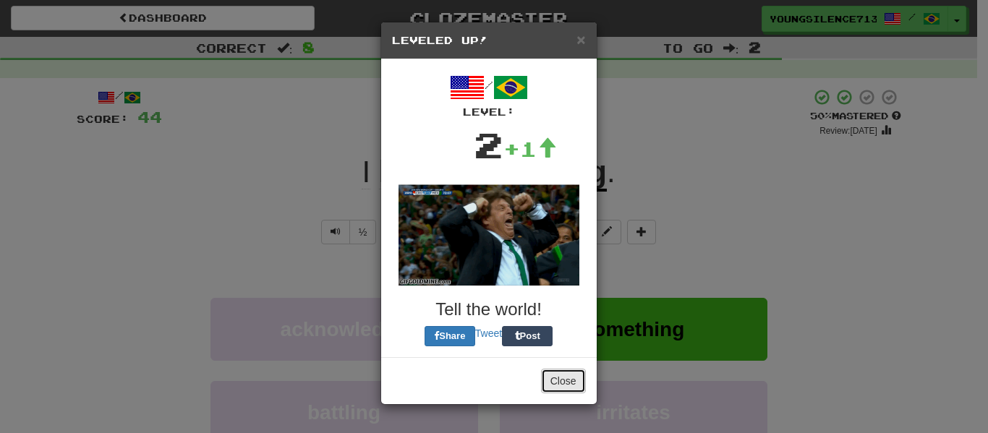
click at [566, 377] on button "Close" at bounding box center [563, 381] width 45 height 25
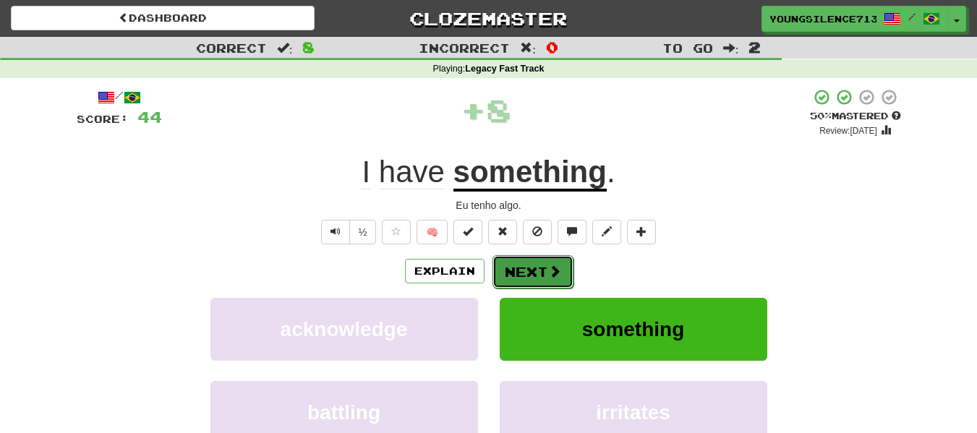
click at [529, 283] on button "Next" at bounding box center [532, 271] width 81 height 33
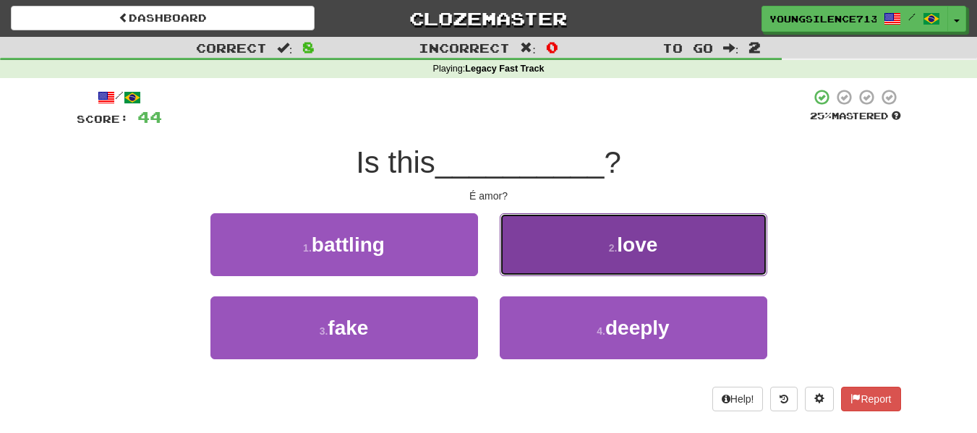
click at [568, 253] on button "2 . love" at bounding box center [634, 244] width 268 height 63
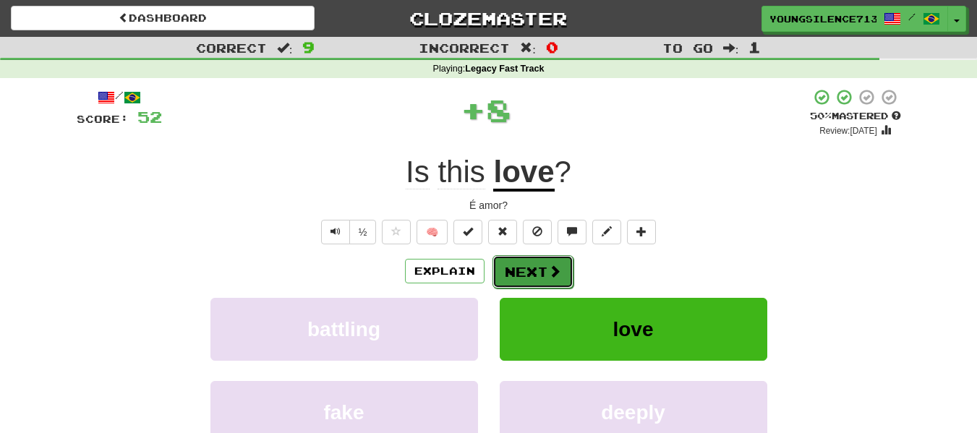
click at [535, 276] on button "Next" at bounding box center [532, 271] width 81 height 33
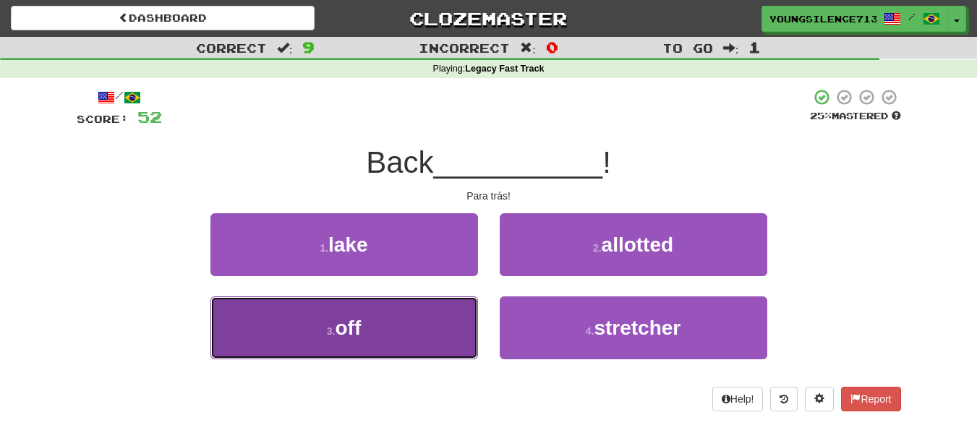
click at [445, 341] on button "3 . off" at bounding box center [344, 328] width 268 height 63
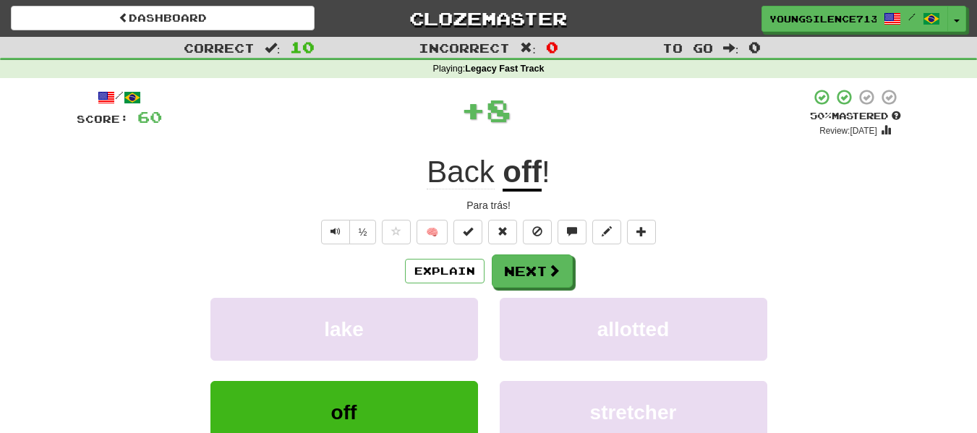
click at [523, 294] on div "Explain Next lake allotted off stretcher Learn more: lake allotted off stretcher" at bounding box center [489, 371] width 824 height 232
click at [521, 291] on div "Explain Next lake allotted off stretcher Learn more: lake allotted off stretcher" at bounding box center [489, 371] width 824 height 232
click at [511, 268] on button "Next" at bounding box center [532, 271] width 81 height 33
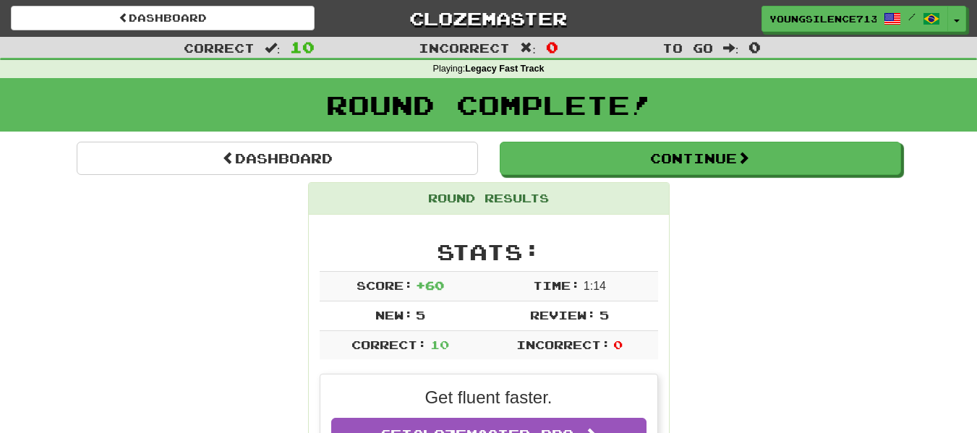
click at [613, 126] on div "Round Complete!" at bounding box center [488, 105] width 977 height 54
click at [621, 137] on div "Round Complete!" at bounding box center [488, 110] width 977 height 64
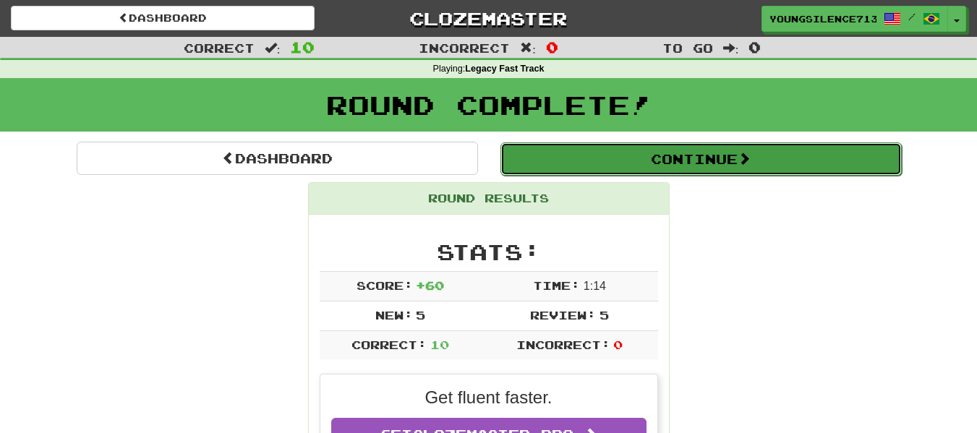
click at [629, 152] on button "Continue" at bounding box center [700, 158] width 401 height 33
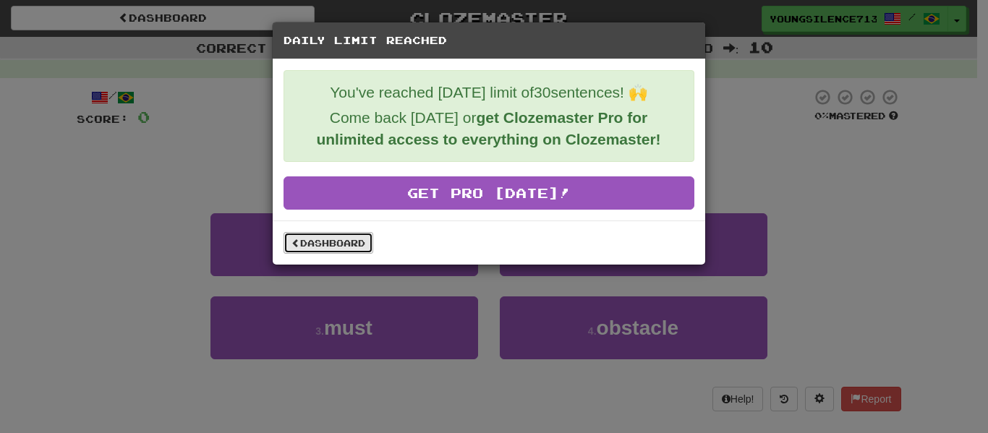
click at [326, 247] on link "Dashboard" at bounding box center [328, 243] width 90 height 22
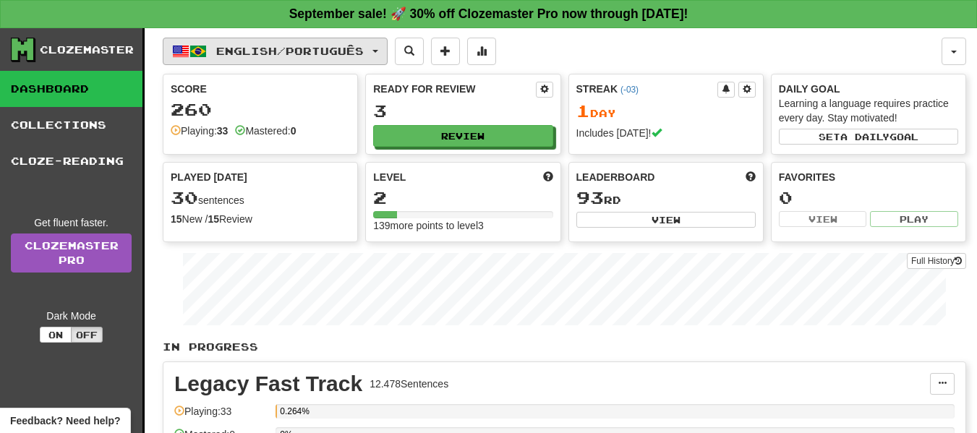
click at [294, 59] on button "English / Português" at bounding box center [275, 51] width 225 height 27
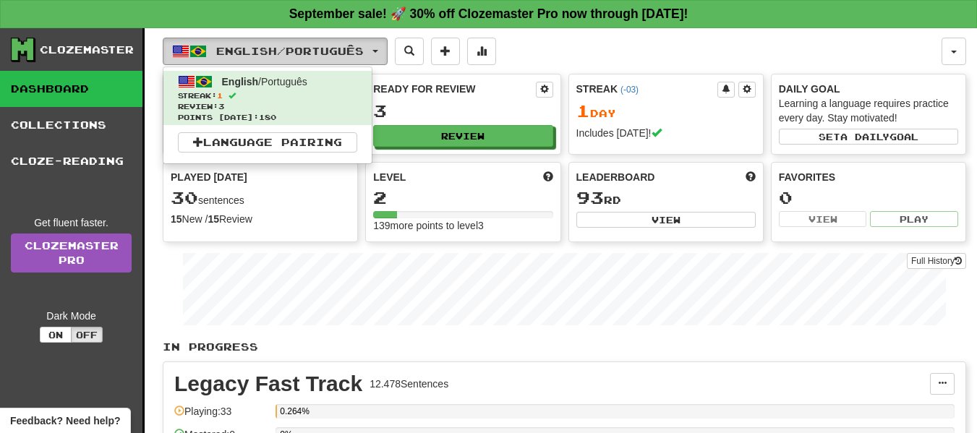
click at [294, 59] on button "English / Português" at bounding box center [275, 51] width 225 height 27
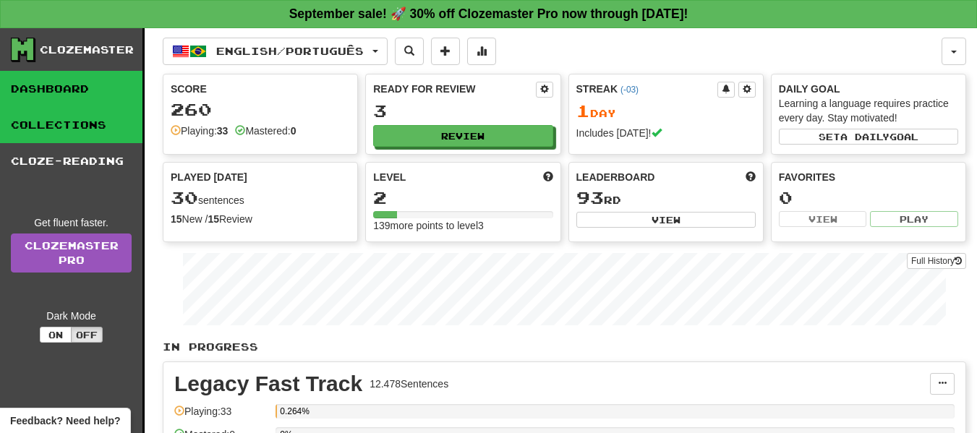
click at [56, 132] on link "Collections" at bounding box center [71, 125] width 142 height 36
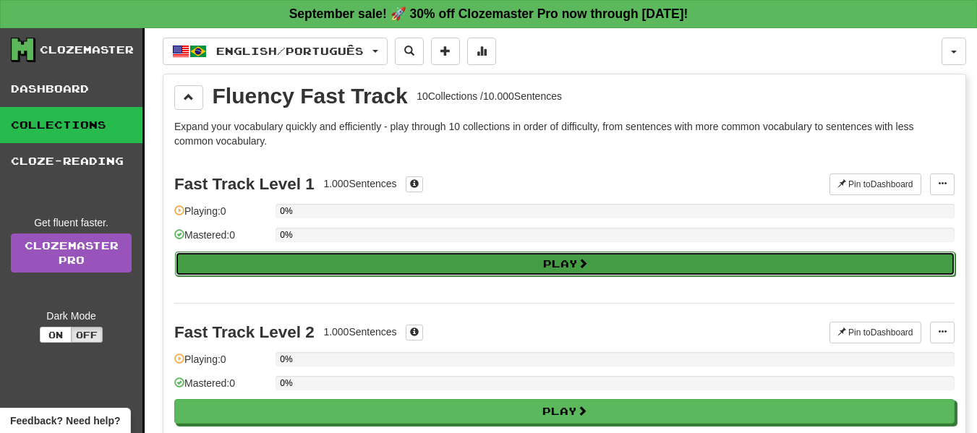
click at [473, 273] on button "Play" at bounding box center [565, 264] width 780 height 25
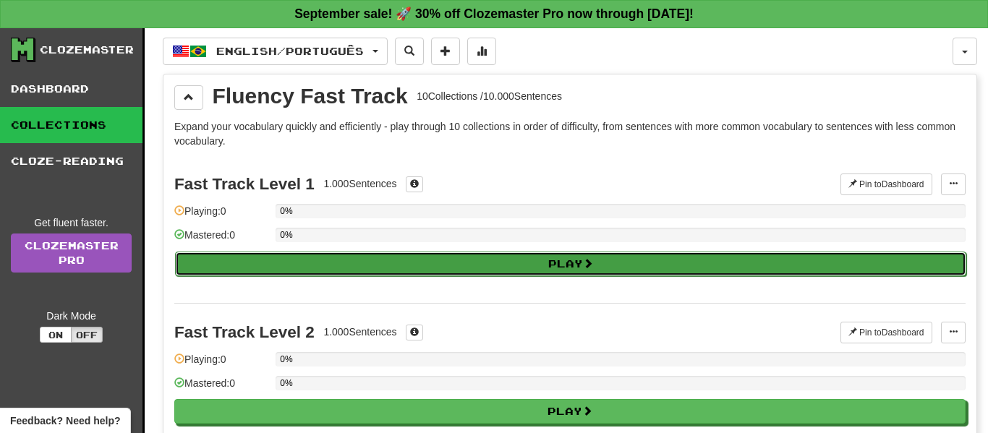
select select "**"
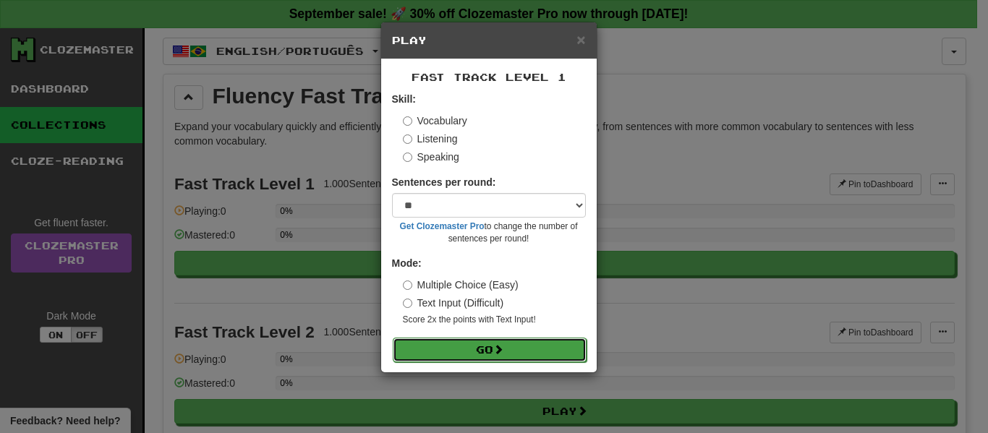
click at [507, 353] on button "Go" at bounding box center [490, 350] width 194 height 25
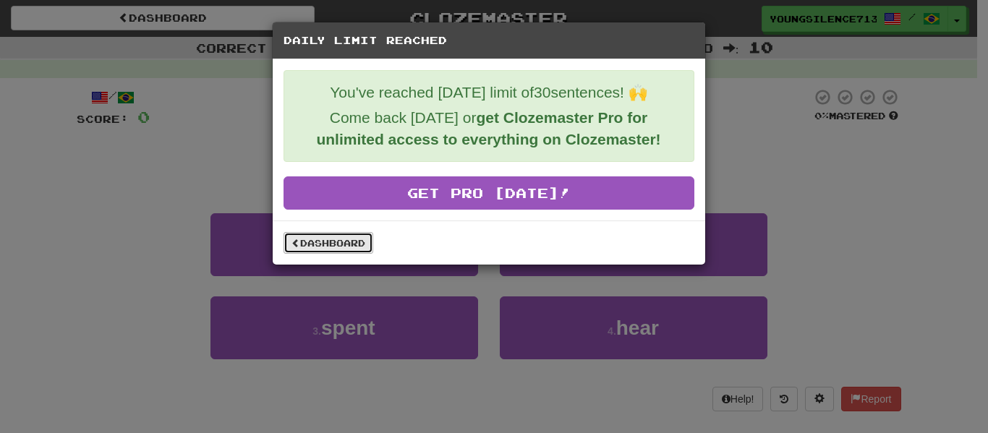
click at [319, 247] on link "Dashboard" at bounding box center [328, 243] width 90 height 22
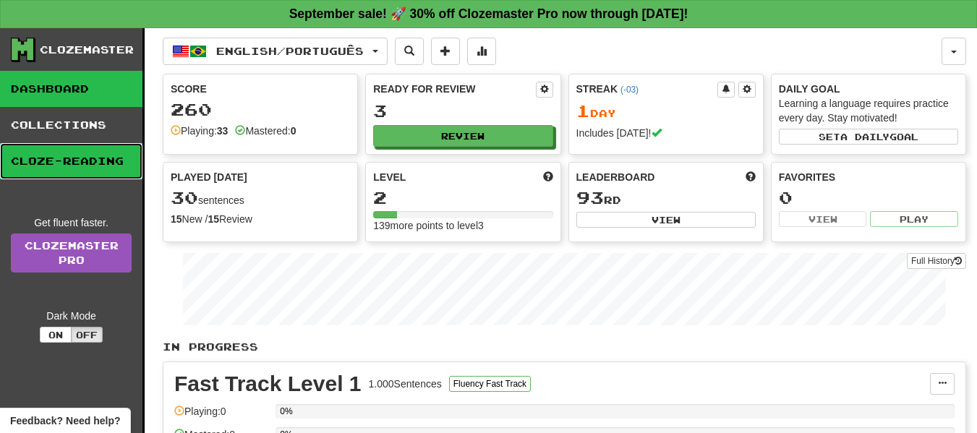
click at [72, 150] on link "Cloze-Reading" at bounding box center [71, 161] width 142 height 36
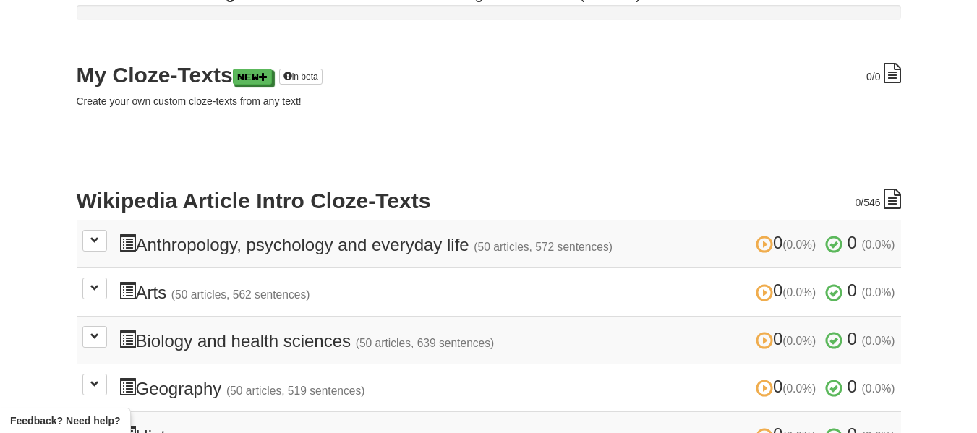
scroll to position [302, 0]
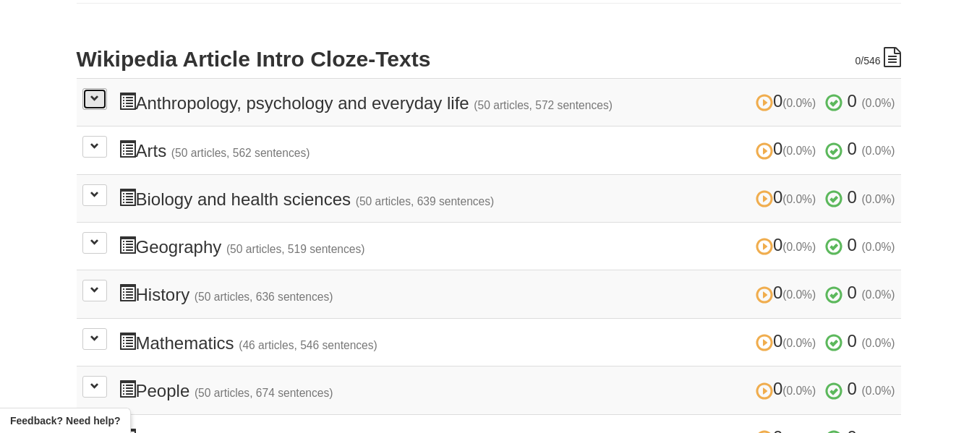
click at [96, 94] on span at bounding box center [94, 98] width 9 height 9
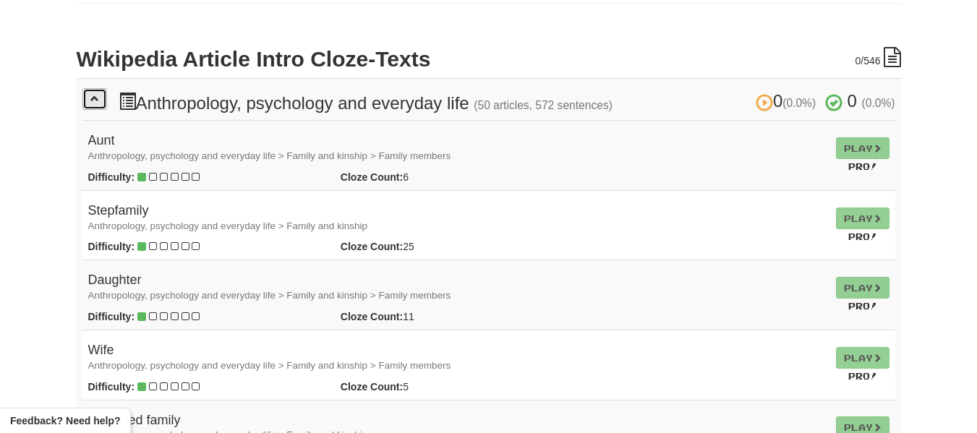
click at [90, 94] on span at bounding box center [94, 98] width 9 height 9
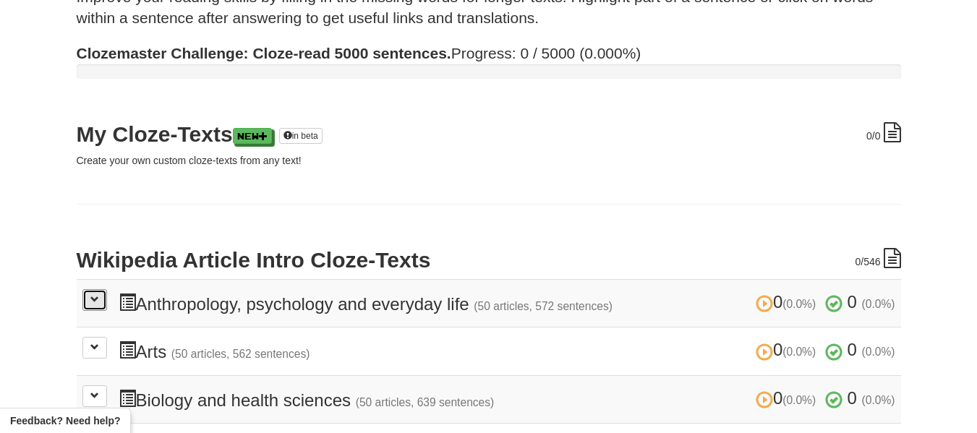
scroll to position [0, 0]
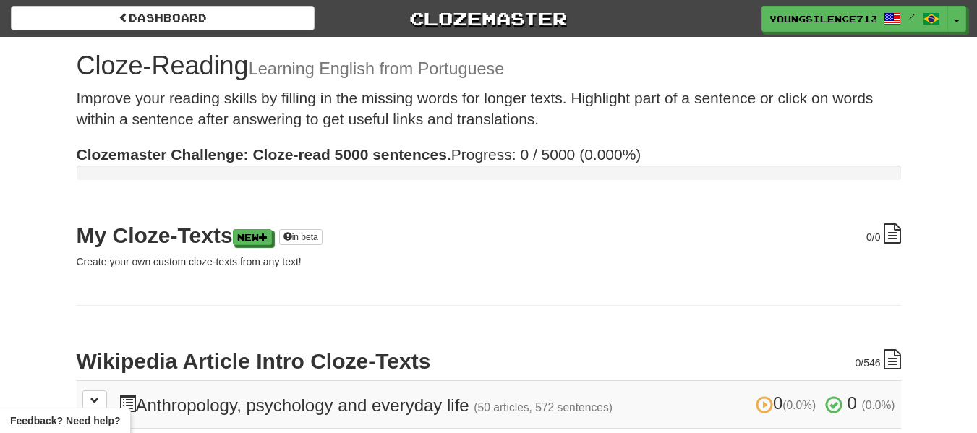
click at [175, 4] on div "Dashboard Clozemaster YoungSilence7139 / Toggle Dropdown Dashboard Leaderboard …" at bounding box center [488, 16] width 977 height 32
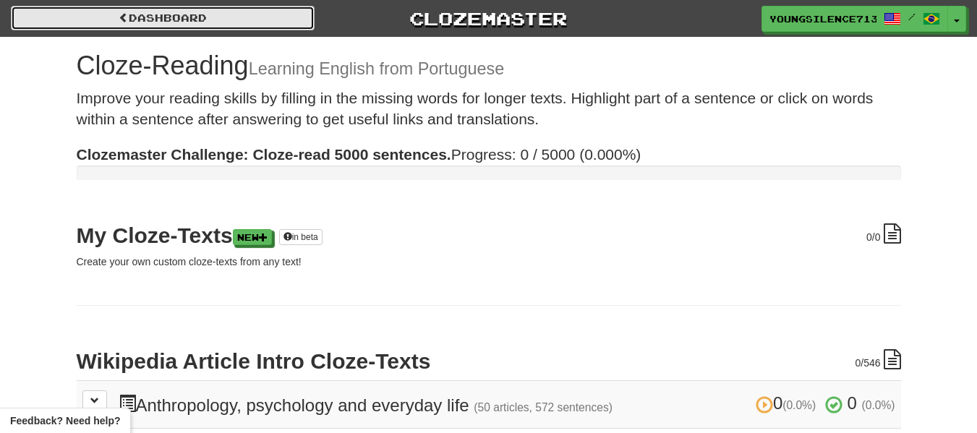
click at [179, 8] on link "Dashboard" at bounding box center [163, 18] width 304 height 25
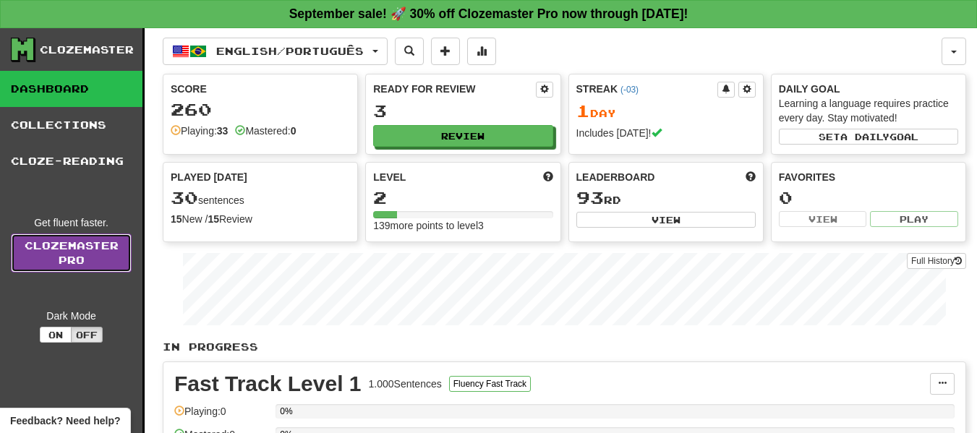
click at [51, 268] on link "Clozemaster Pro" at bounding box center [71, 253] width 121 height 39
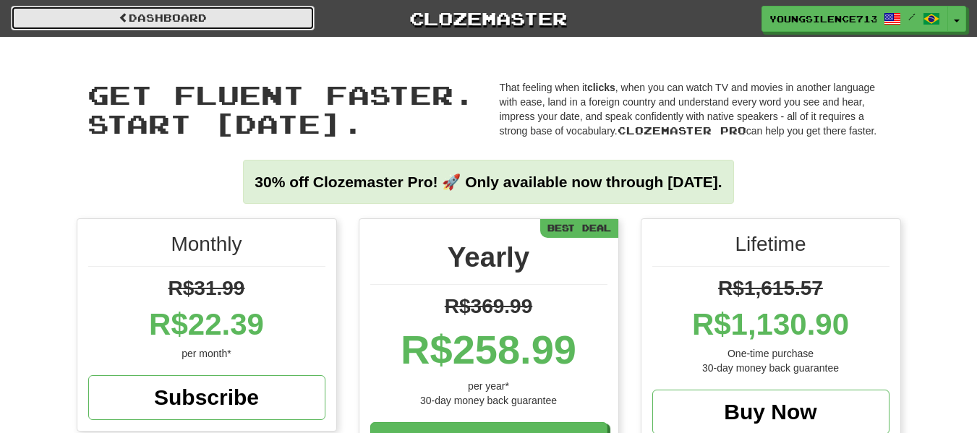
click at [168, 27] on link "Dashboard" at bounding box center [163, 18] width 304 height 25
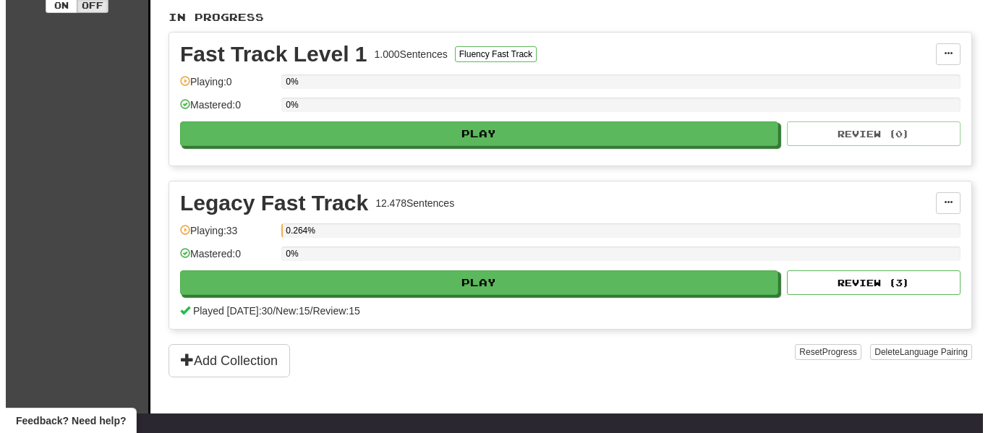
scroll to position [331, 0]
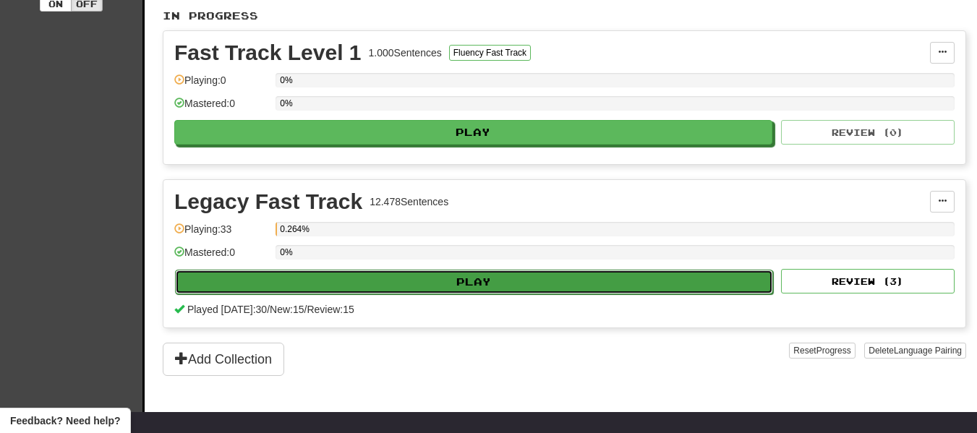
click at [314, 277] on button "Play" at bounding box center [474, 282] width 598 height 25
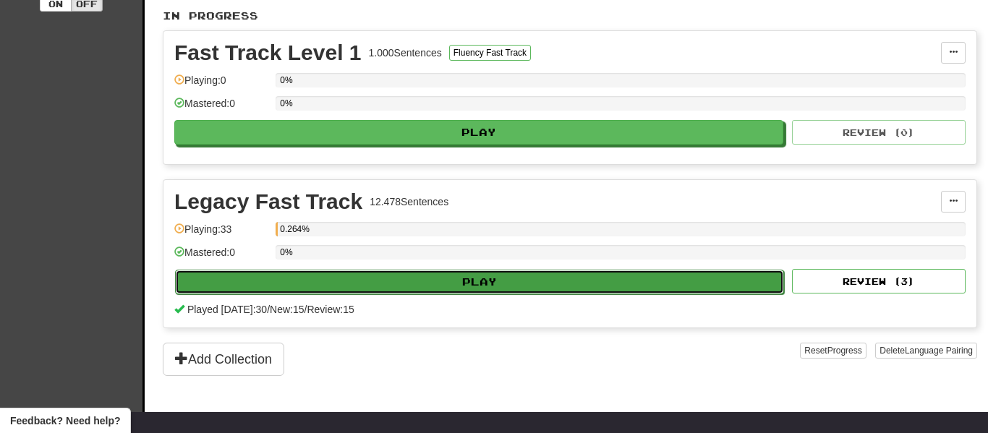
select select "**"
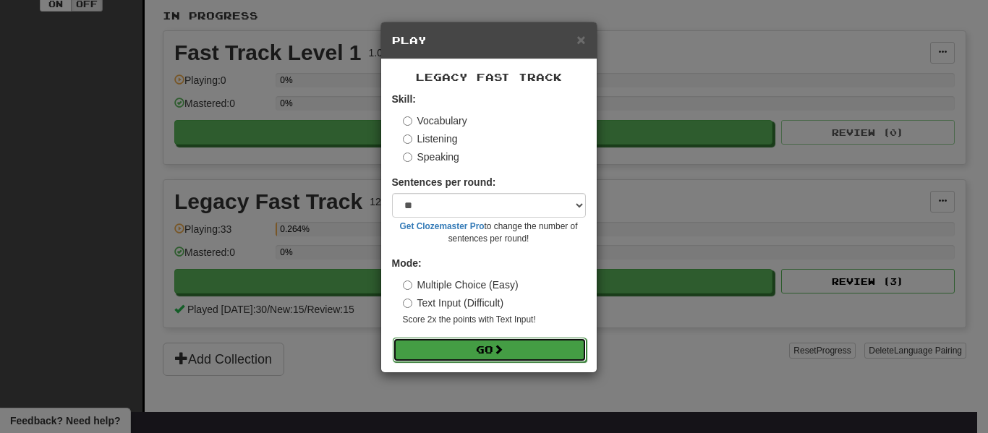
click at [440, 342] on button "Go" at bounding box center [490, 350] width 194 height 25
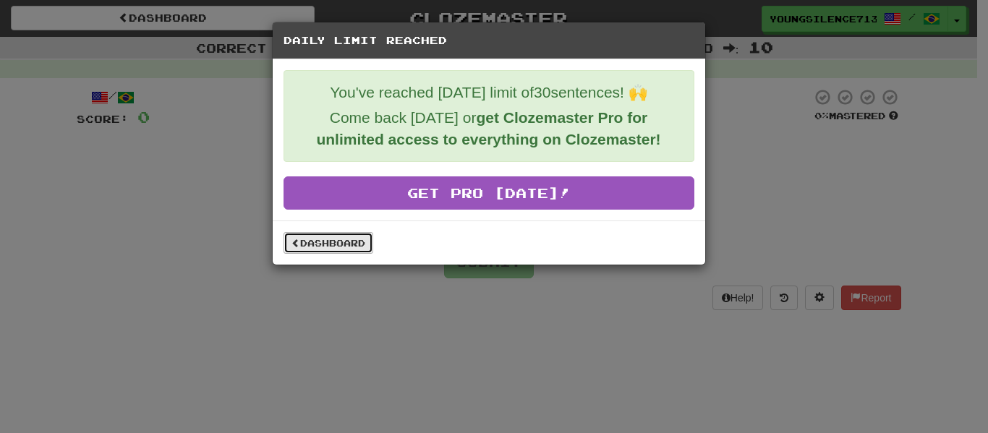
click at [356, 249] on link "Dashboard" at bounding box center [328, 243] width 90 height 22
